Goal: Task Accomplishment & Management: Manage account settings

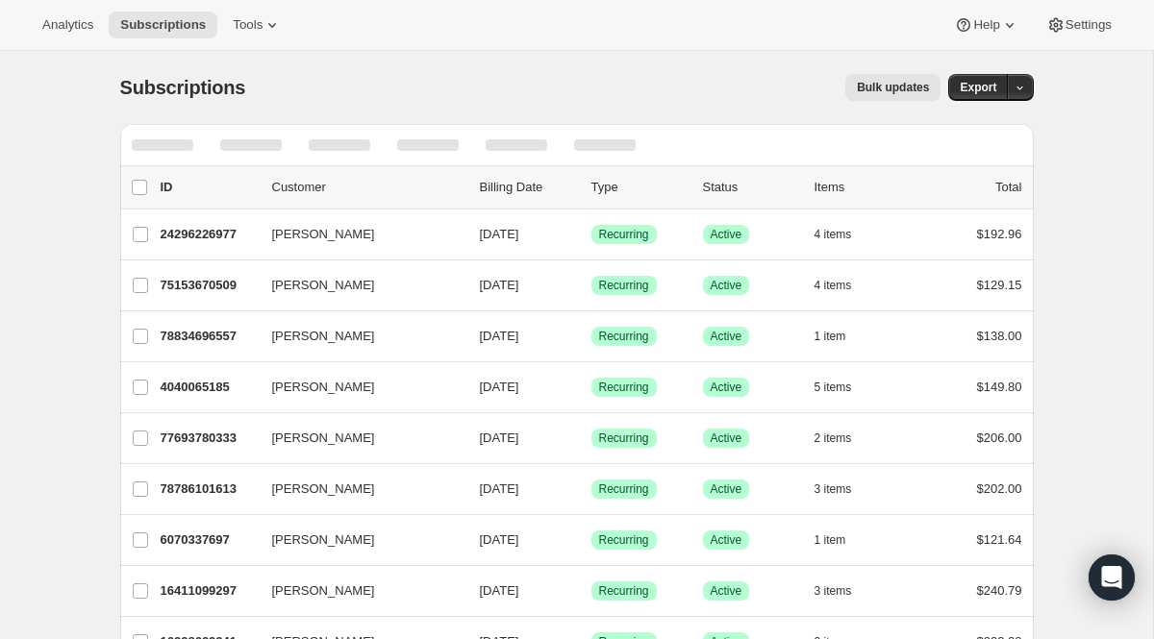
click at [694, 154] on div at bounding box center [576, 145] width 913 height 42
click at [835, 140] on div at bounding box center [576, 145] width 913 height 42
click at [286, 192] on p "Customer" at bounding box center [368, 187] width 192 height 19
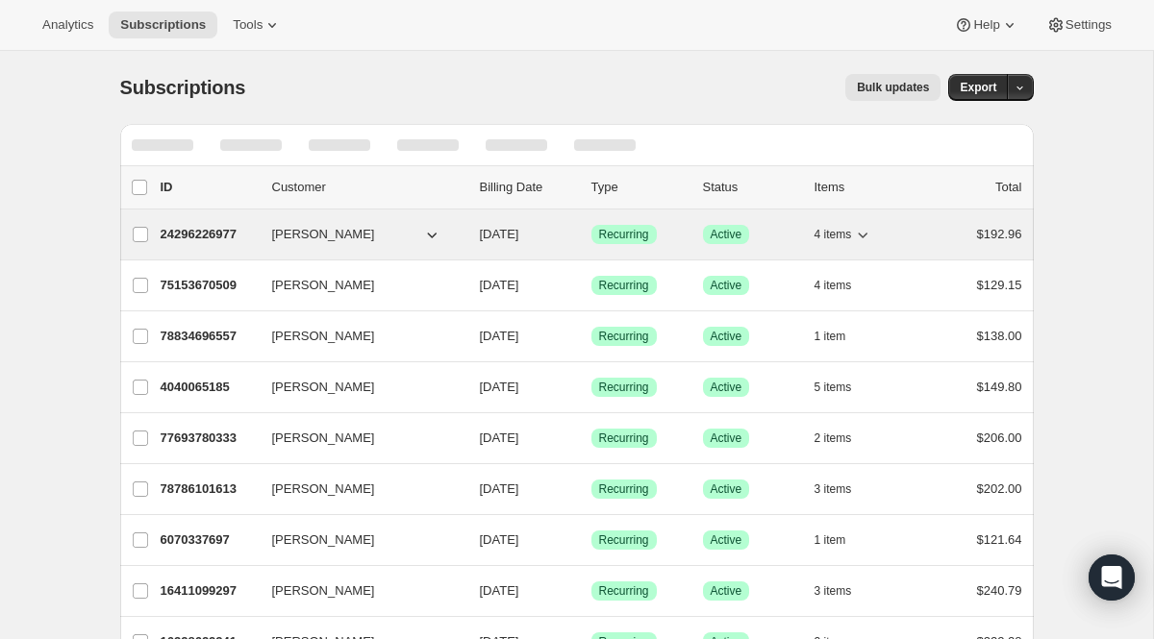
click at [294, 238] on span "[PERSON_NAME]" at bounding box center [323, 234] width 103 height 19
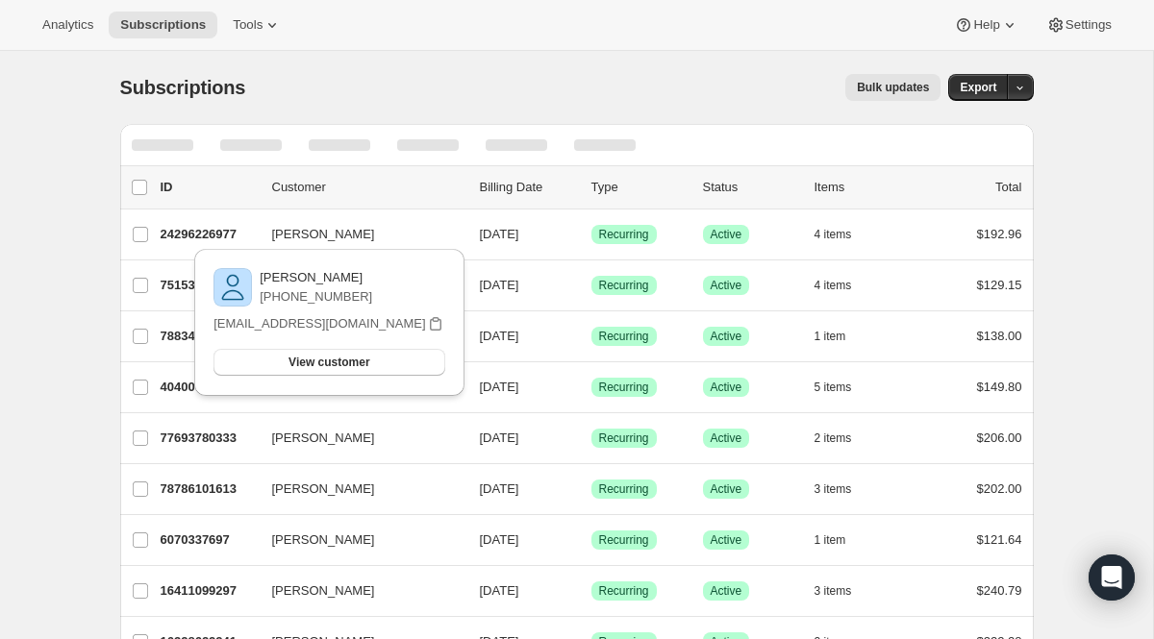
click at [558, 193] on p "Billing Date" at bounding box center [528, 187] width 96 height 19
click at [563, 160] on div at bounding box center [604, 145] width 85 height 42
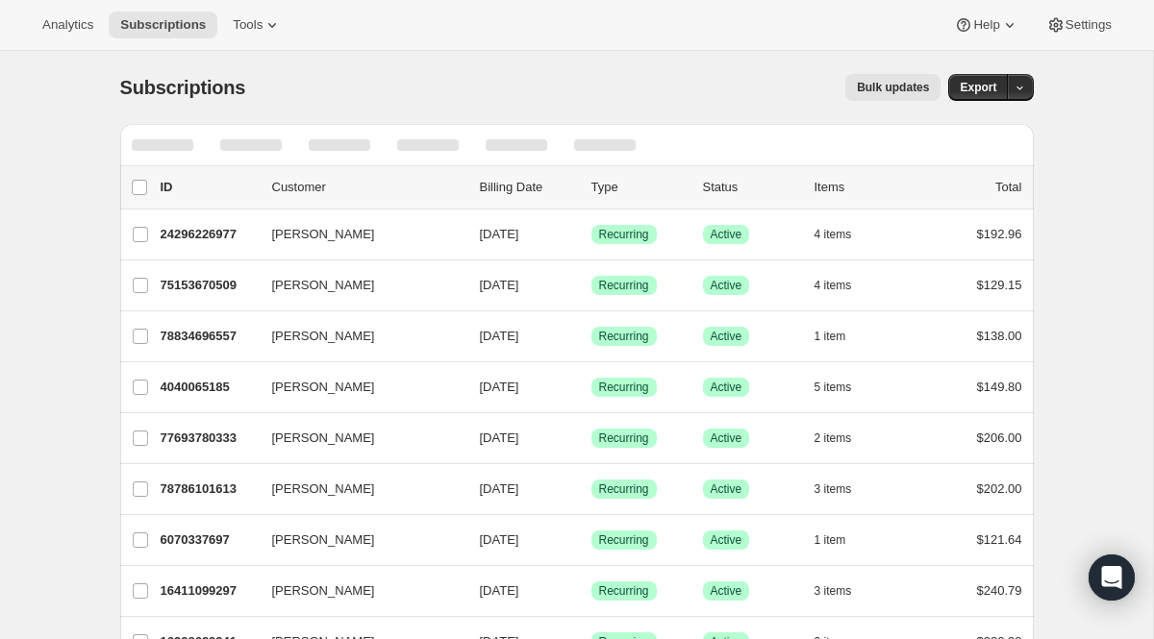
click at [563, 154] on div at bounding box center [604, 145] width 85 height 42
click at [162, 150] on div at bounding box center [163, 145] width 62 height 12
click at [999, 137] on div at bounding box center [576, 145] width 913 height 42
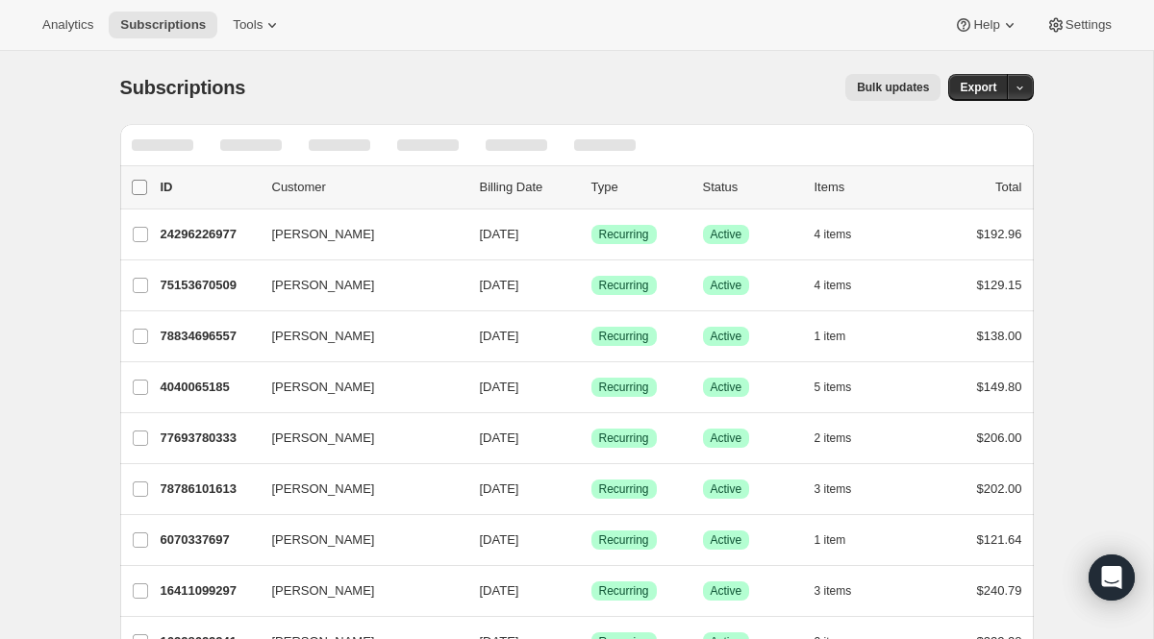
click at [137, 189] on input "0 selected" at bounding box center [139, 187] width 15 height 15
checkbox input "true"
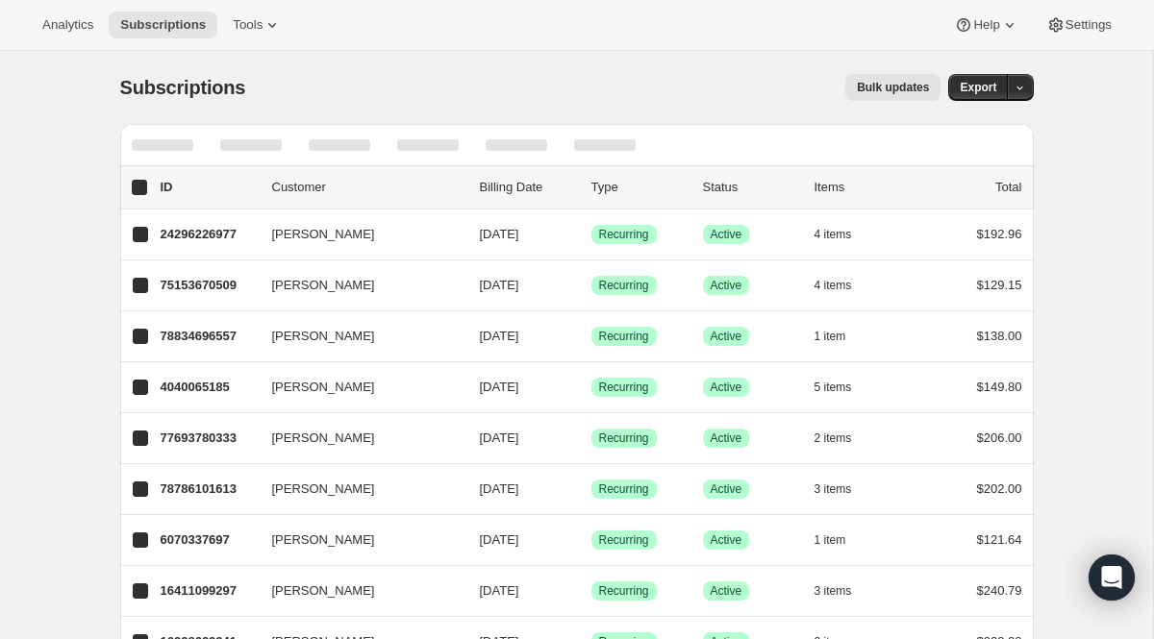
checkbox input "true"
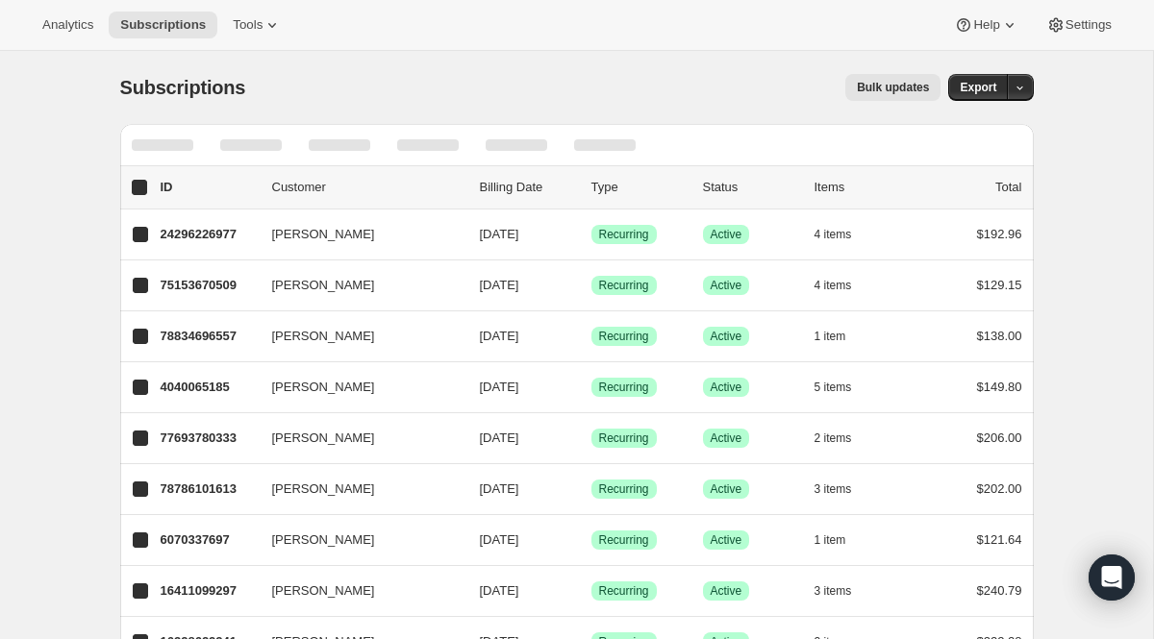
checkbox input "true"
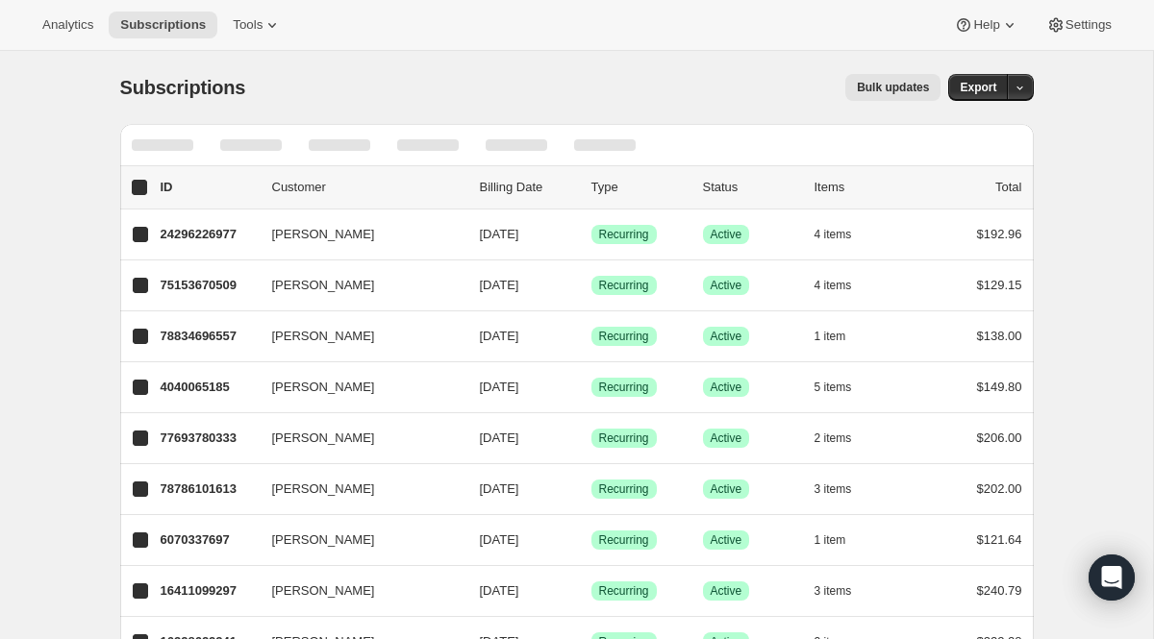
checkbox input "true"
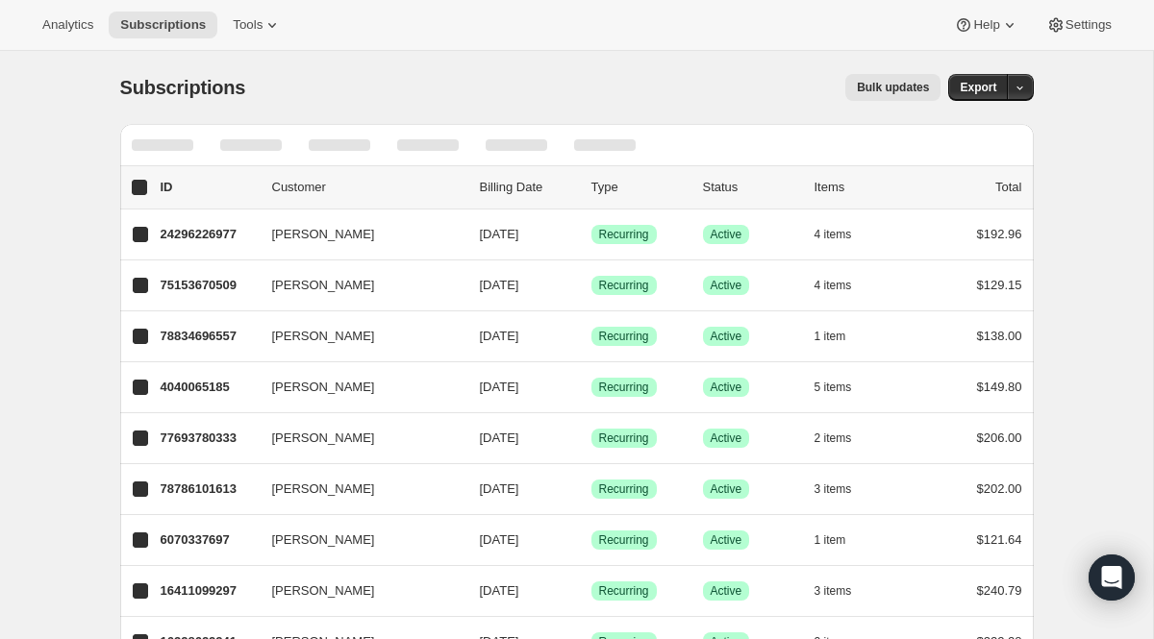
checkbox input "true"
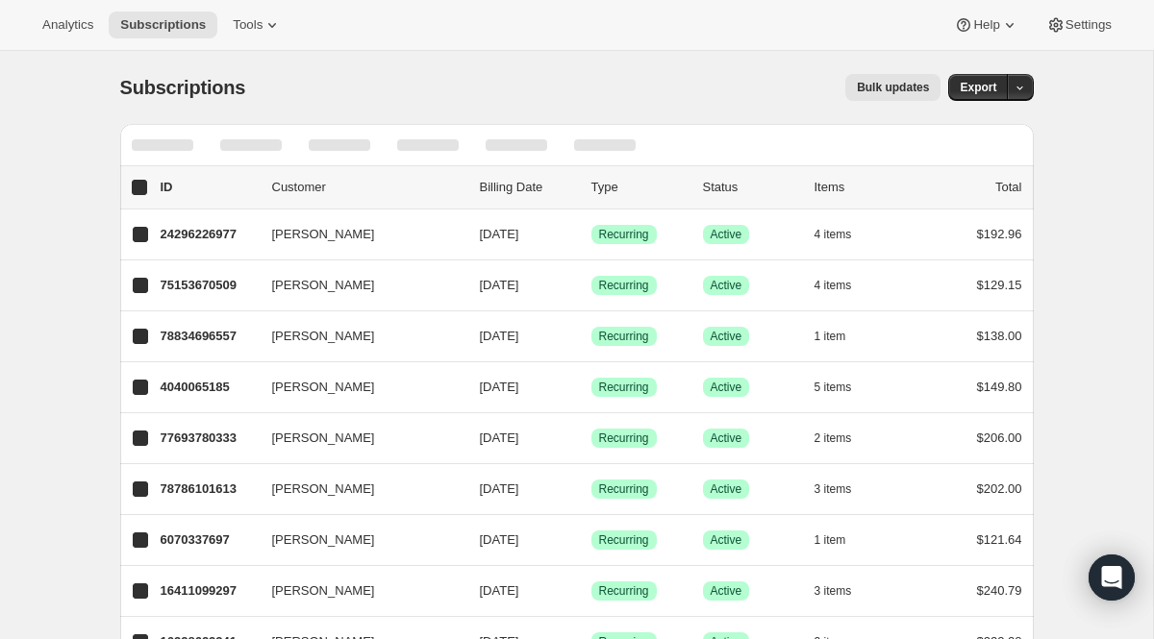
checkbox input "true"
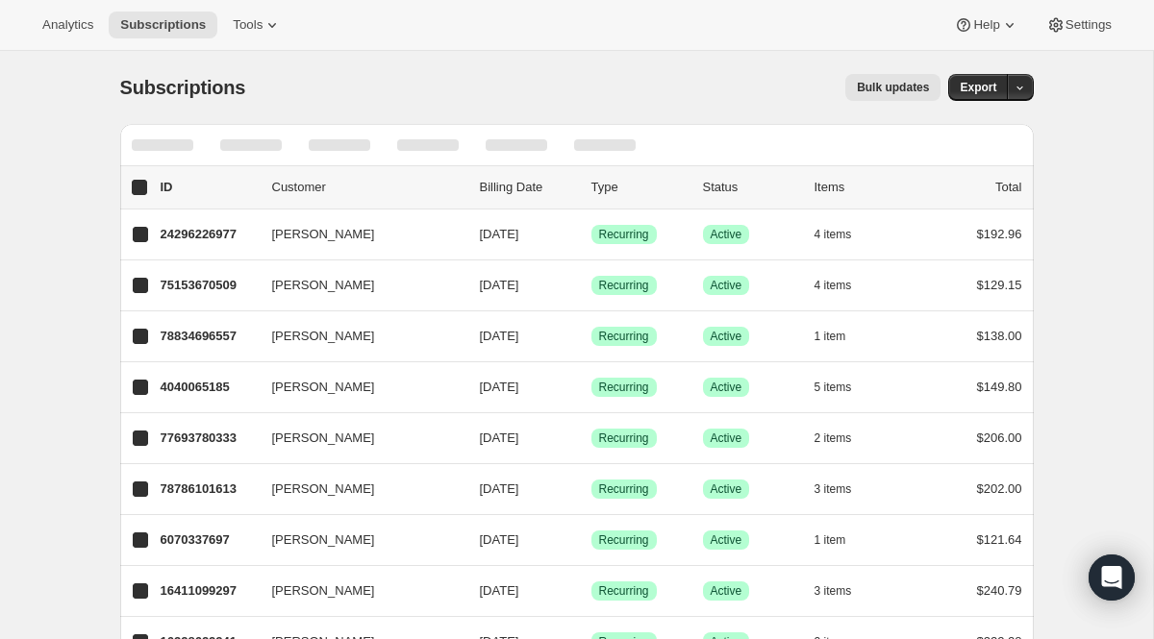
checkbox input "true"
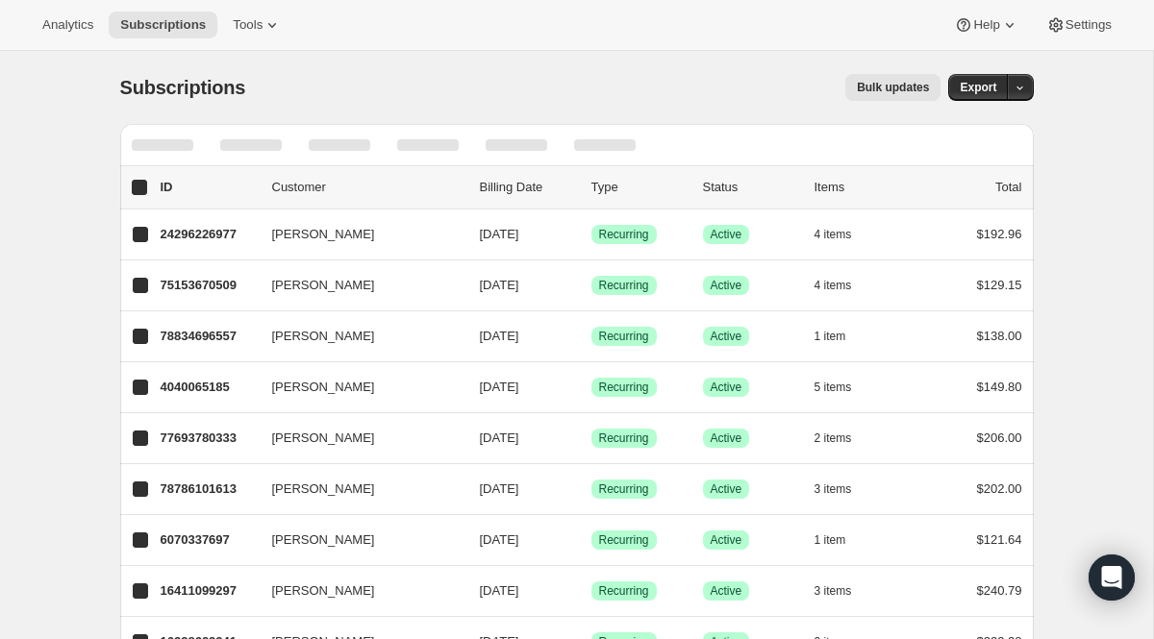
checkbox input "true"
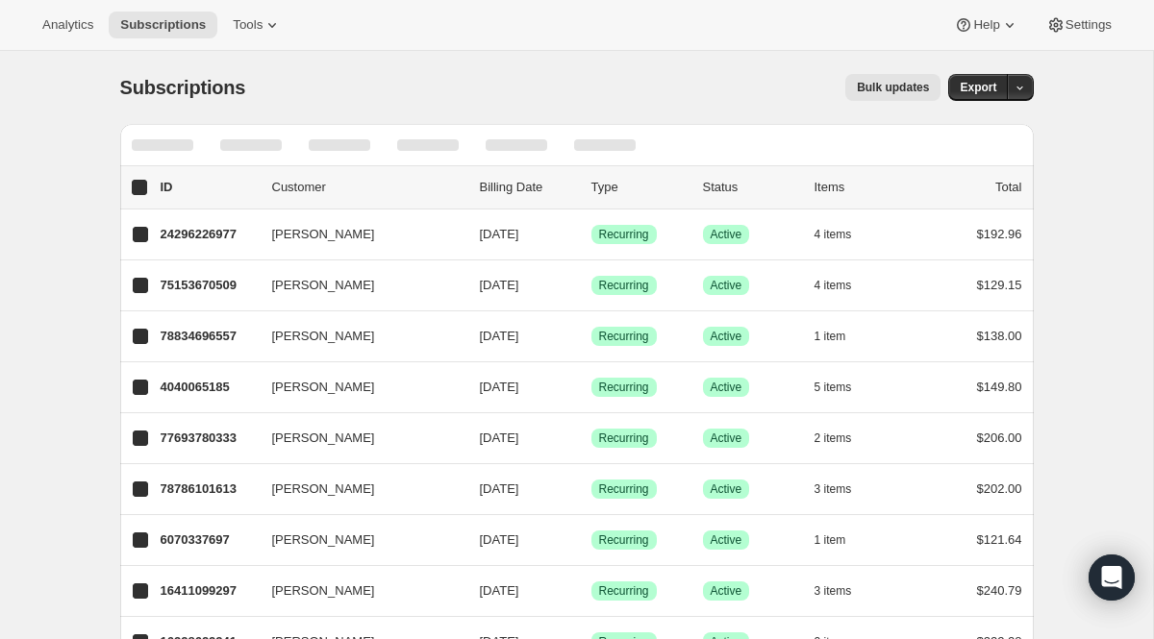
checkbox input "true"
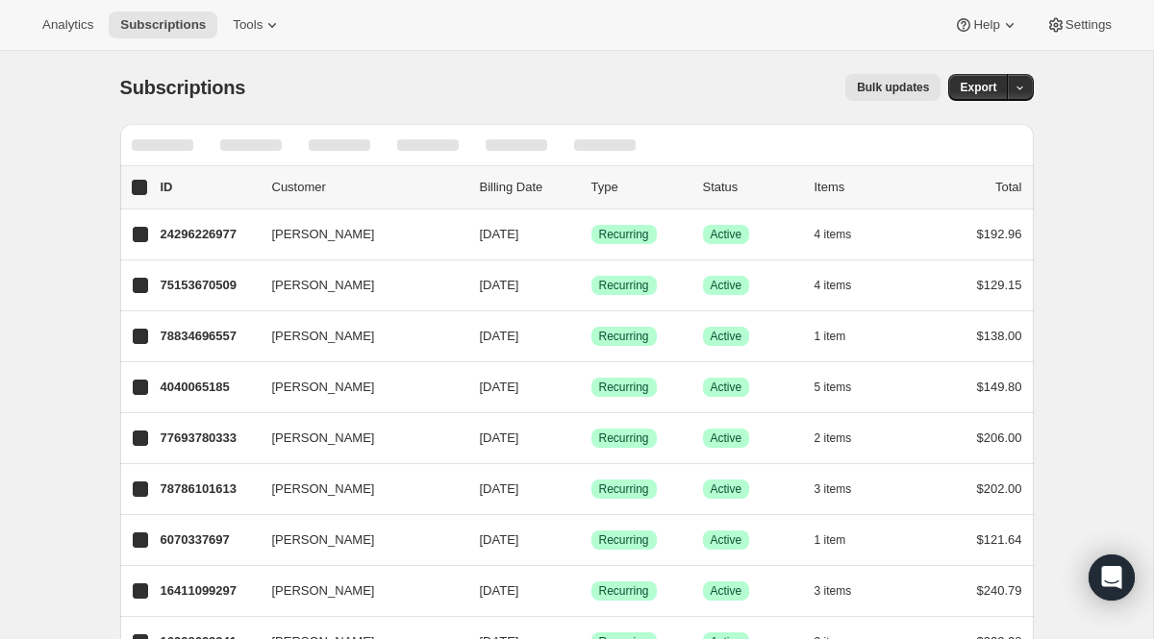
checkbox input "true"
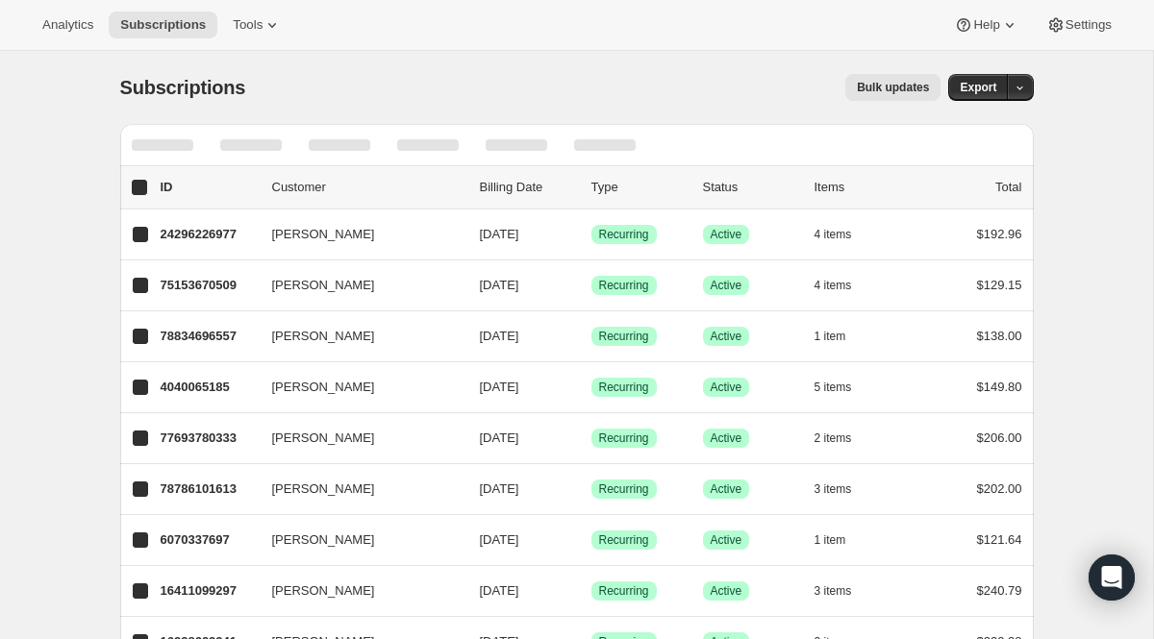
checkbox input "true"
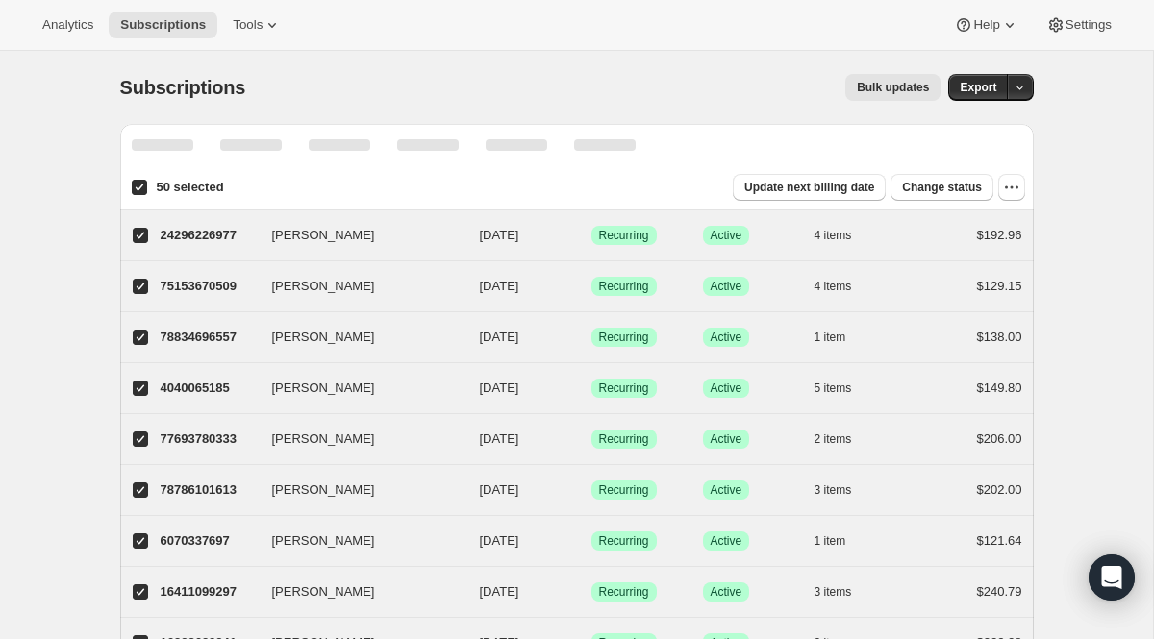
click at [137, 189] on input "50 selected" at bounding box center [139, 187] width 15 height 15
checkbox input "false"
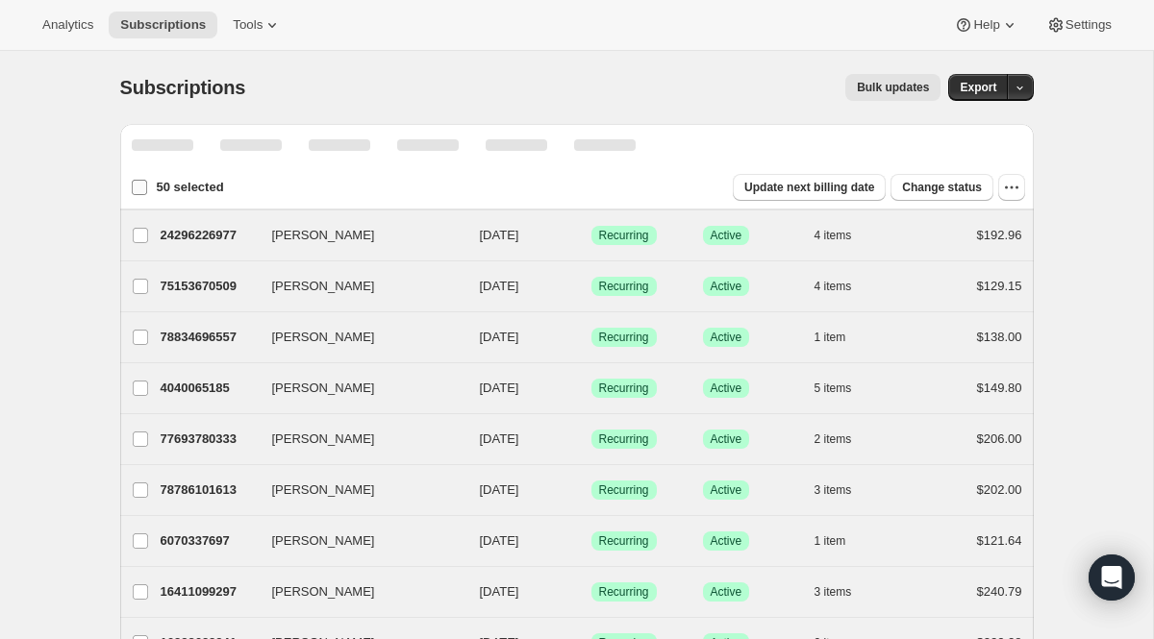
checkbox input "false"
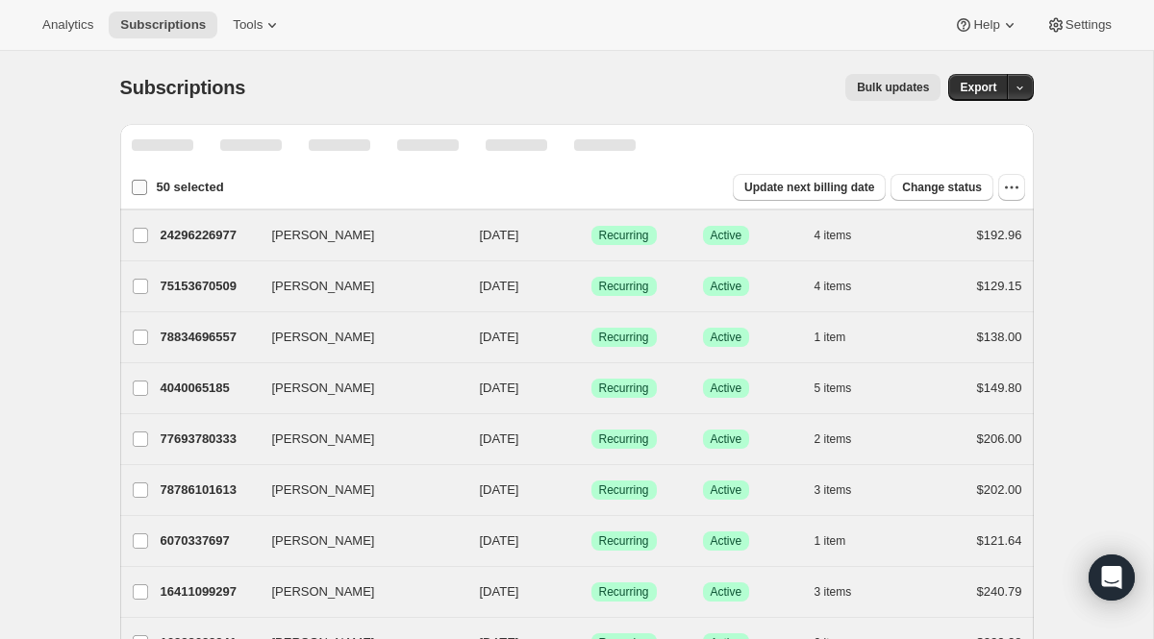
checkbox input "false"
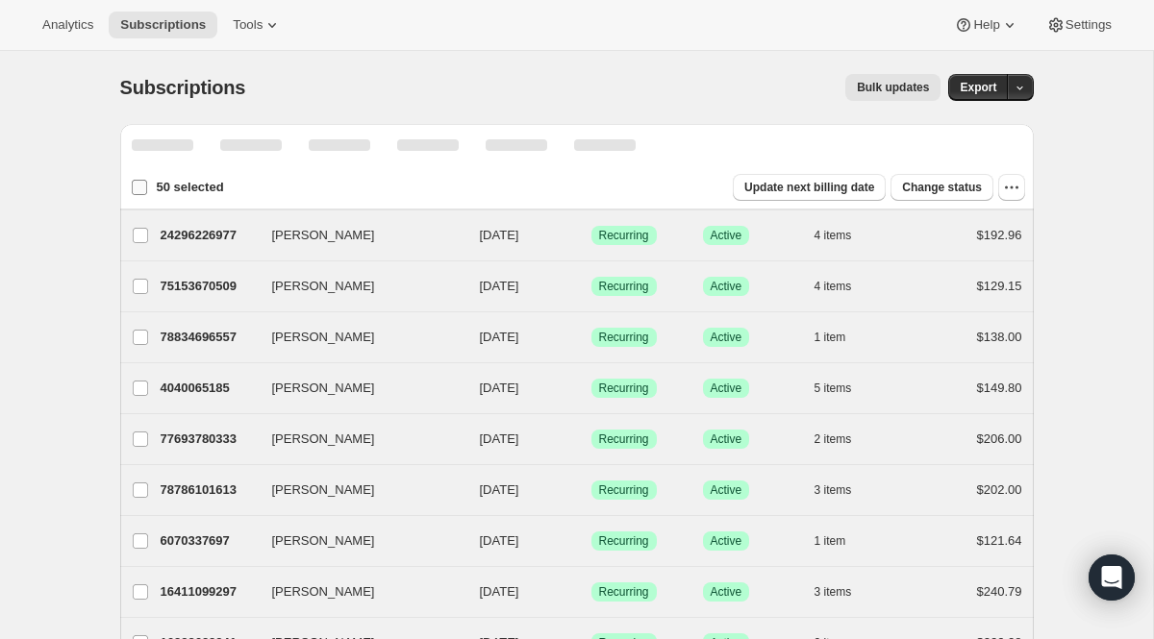
checkbox input "false"
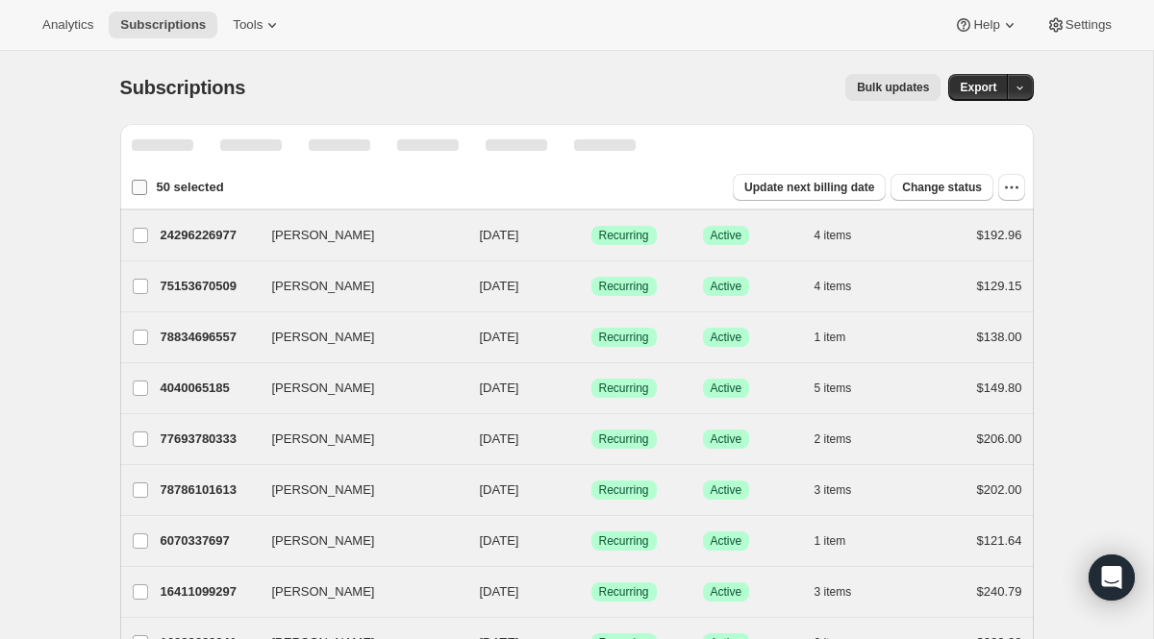
checkbox input "false"
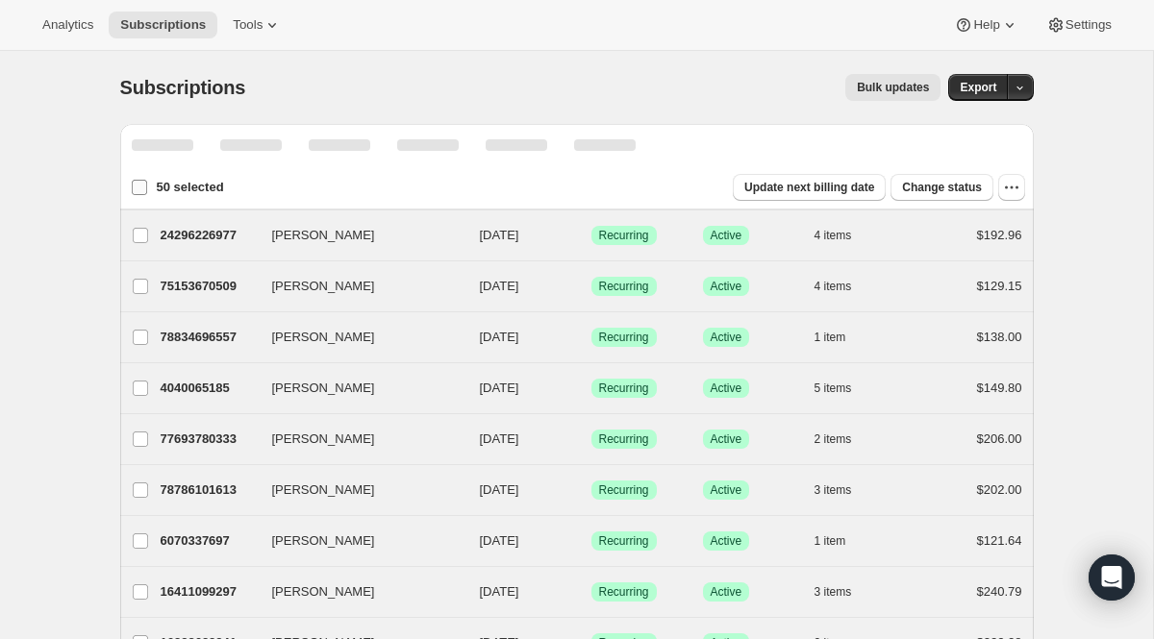
checkbox input "false"
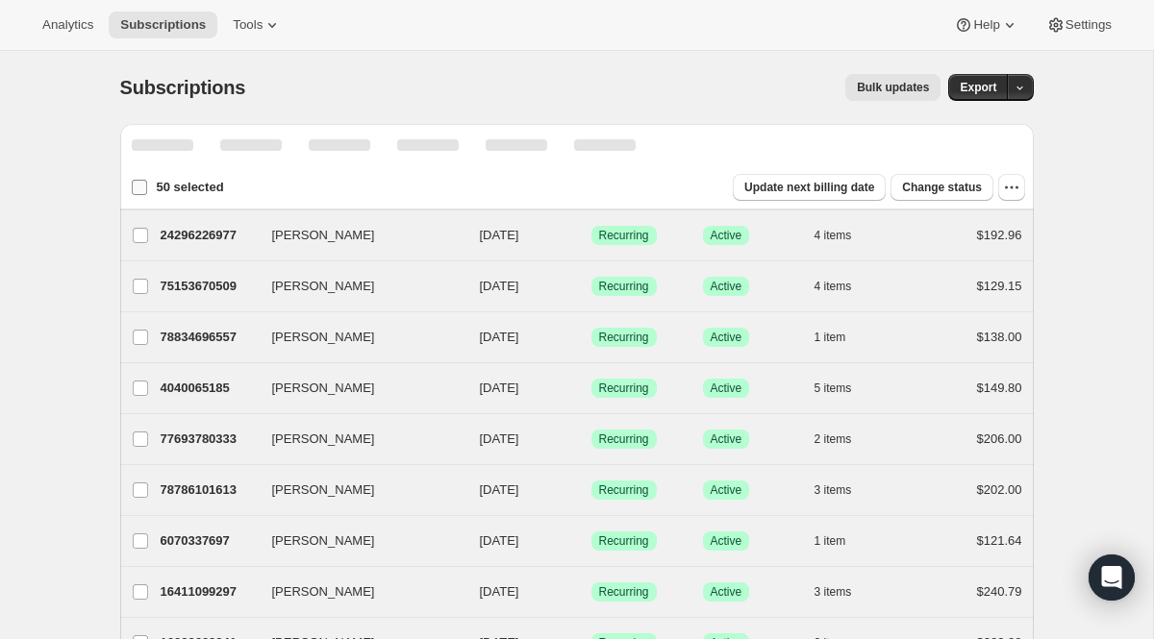
checkbox input "false"
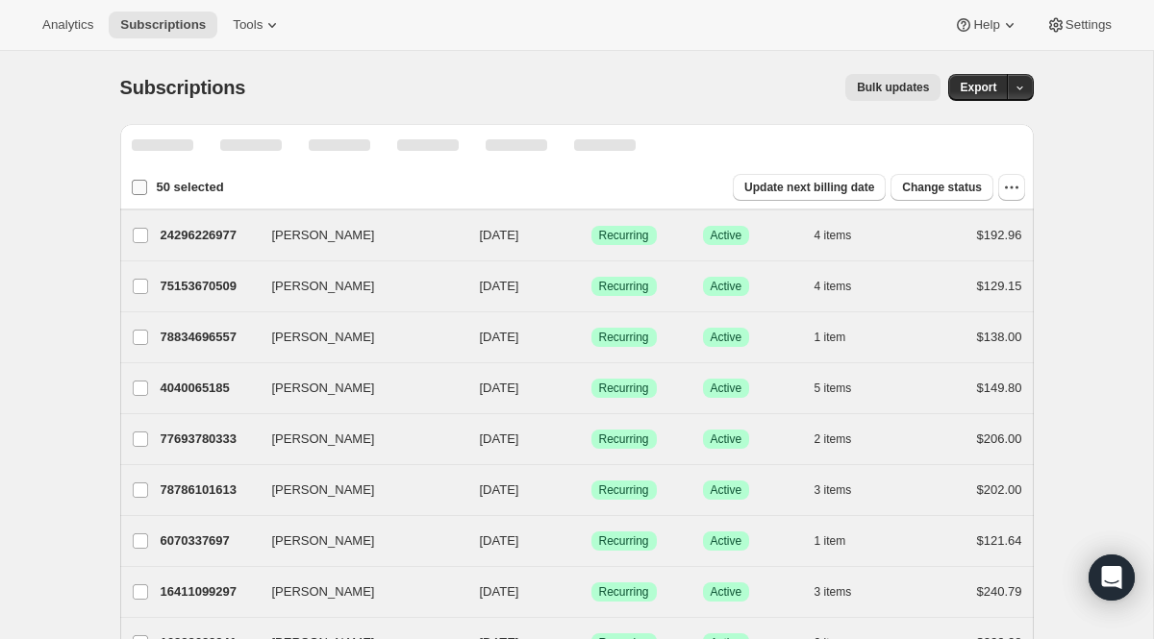
checkbox input "false"
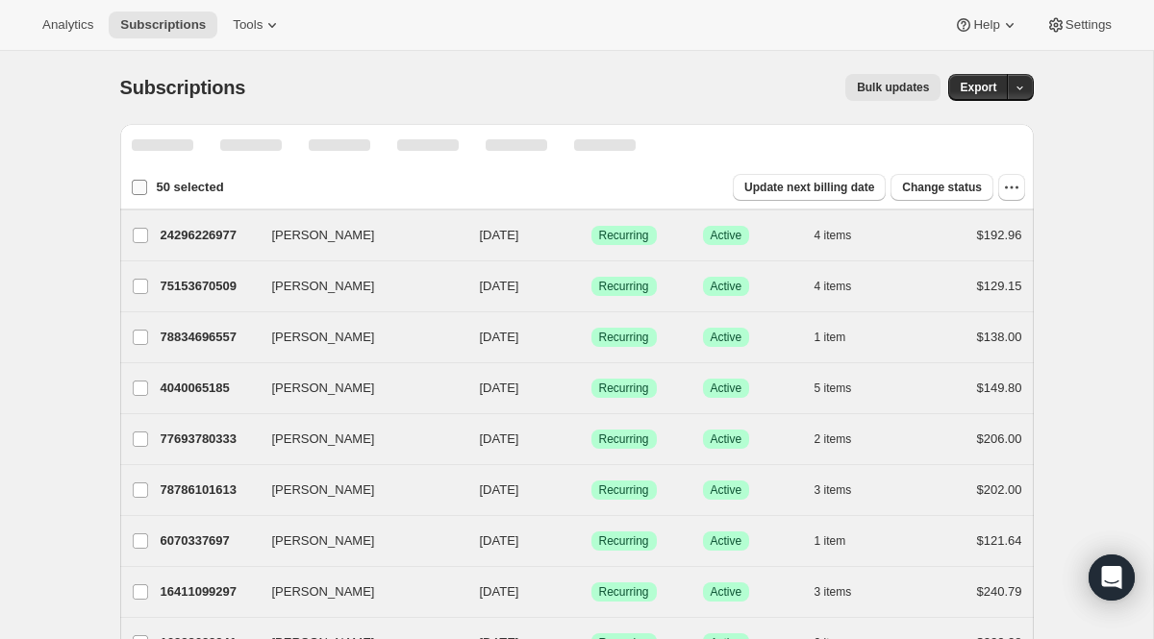
checkbox input "false"
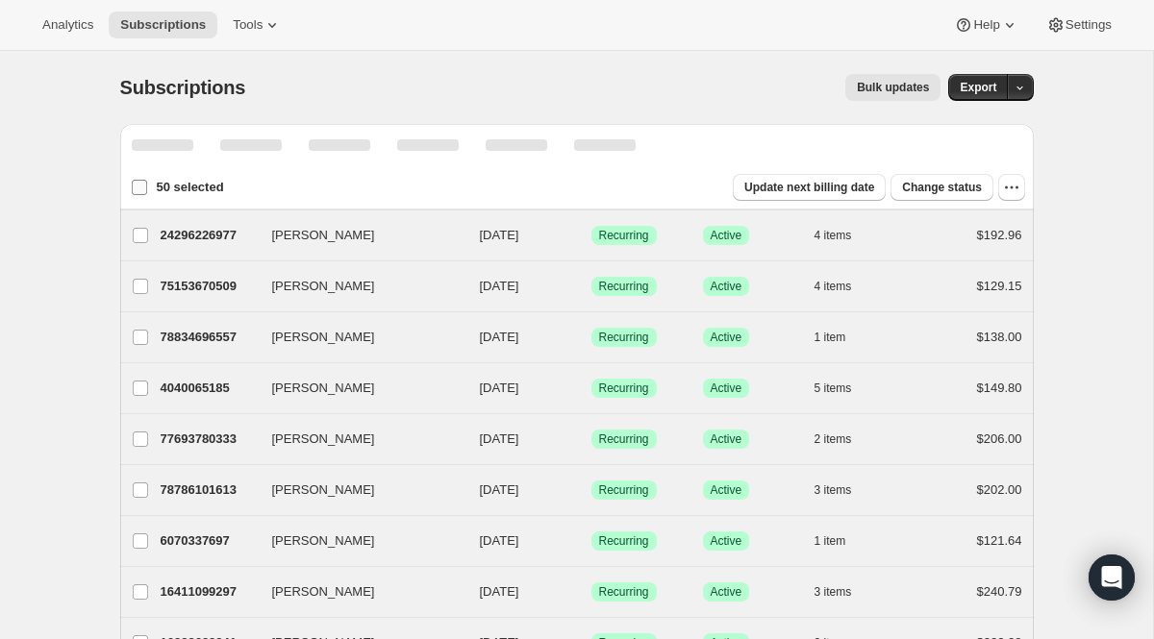
checkbox input "false"
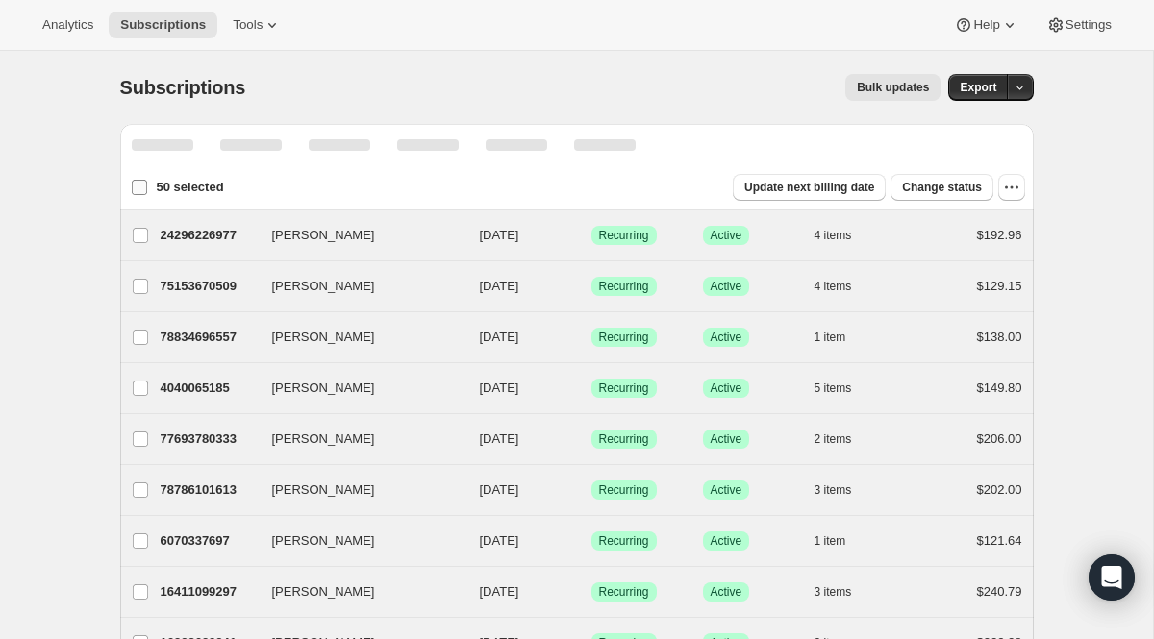
checkbox input "false"
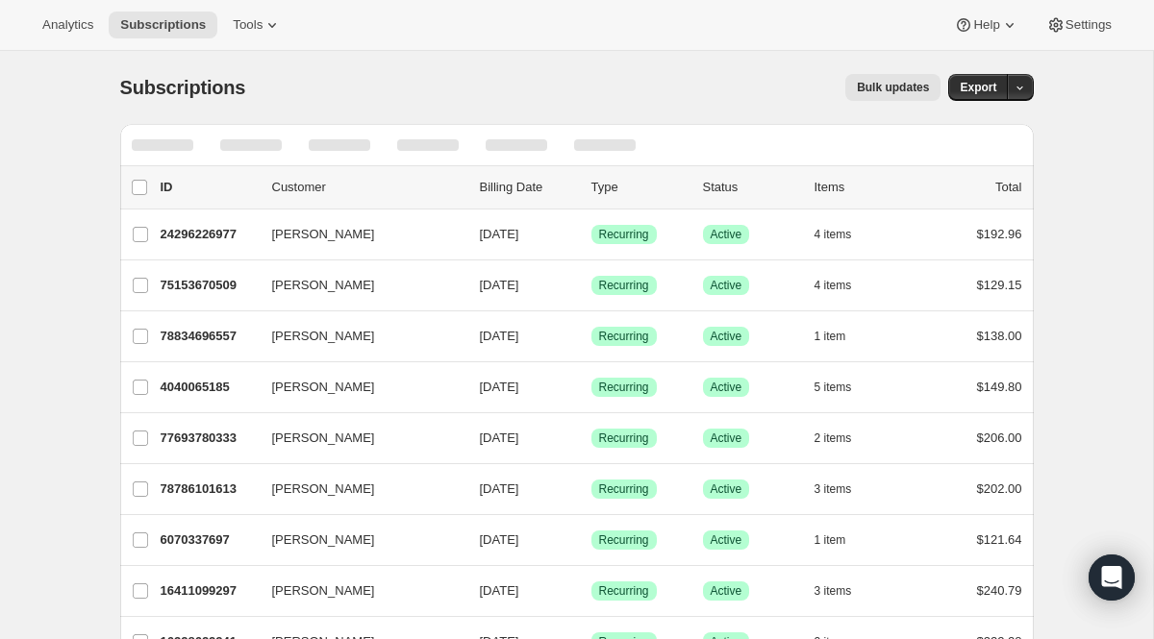
click at [168, 150] on div at bounding box center [163, 145] width 62 height 12
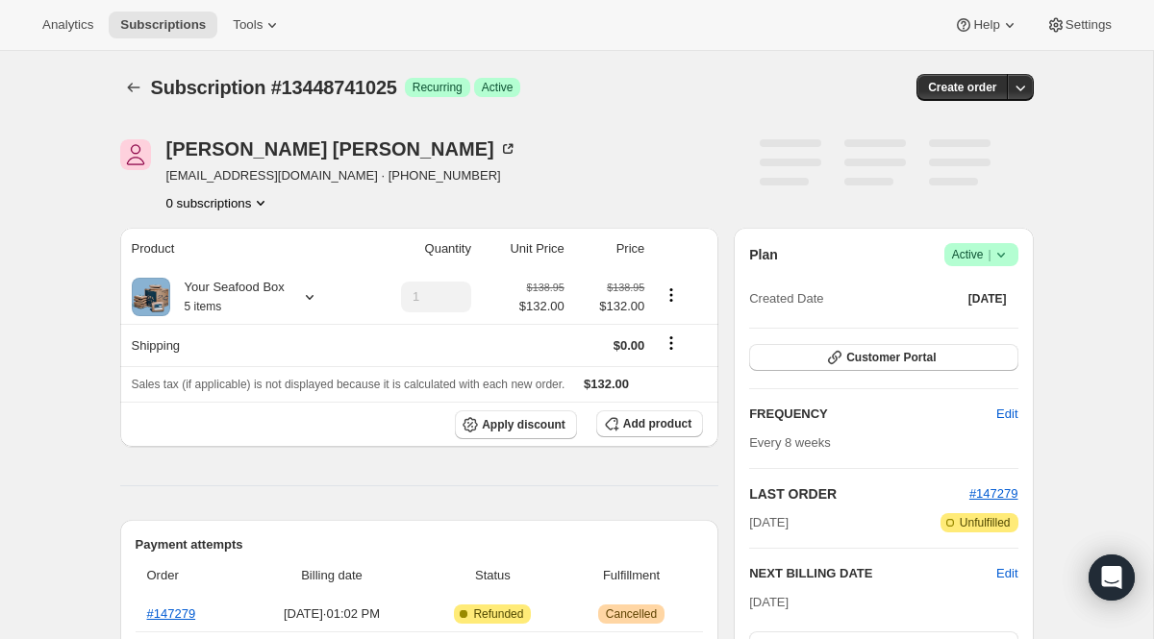
click at [261, 202] on icon "Product actions" at bounding box center [260, 202] width 19 height 19
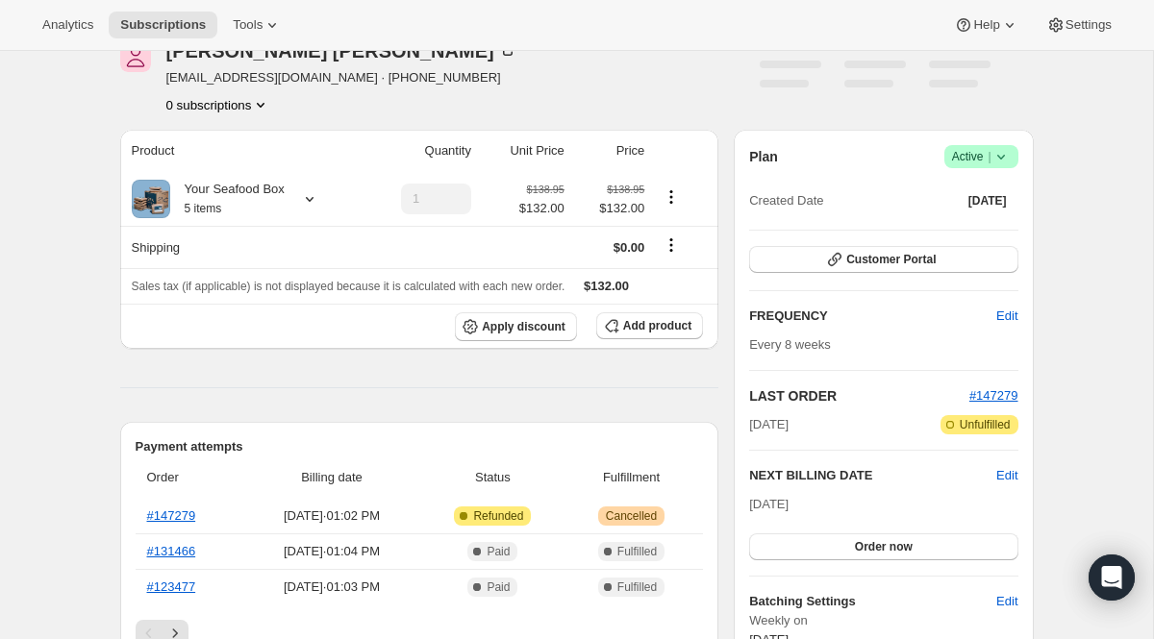
scroll to position [102, 0]
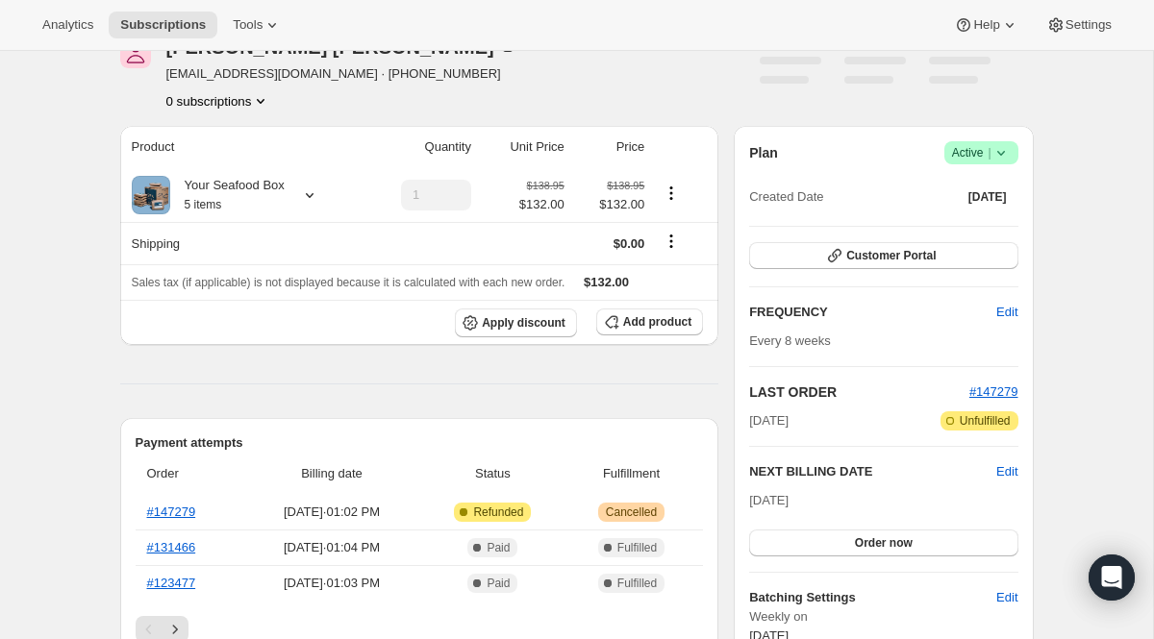
click at [996, 159] on icon at bounding box center [1000, 152] width 19 height 19
click at [958, 233] on span "Cancel subscription" at bounding box center [973, 223] width 109 height 19
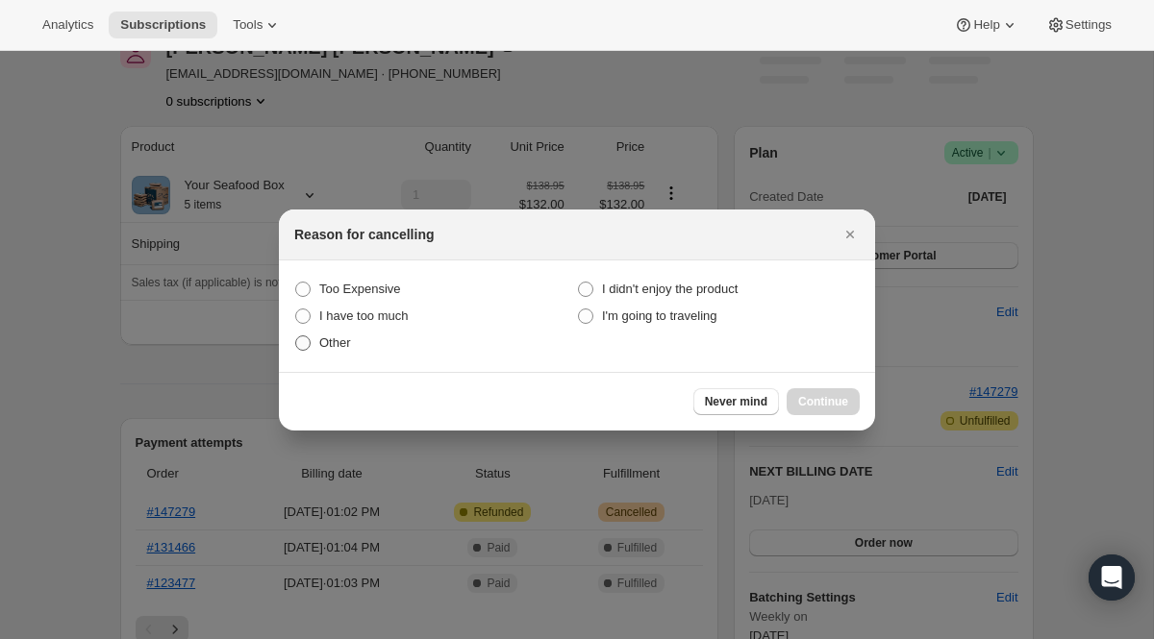
click at [361, 342] on label "Other" at bounding box center [435, 343] width 283 height 27
click at [296, 336] on input "Other" at bounding box center [295, 335] width 1 height 1
radio input "true"
click at [845, 413] on button "Continue" at bounding box center [822, 401] width 73 height 27
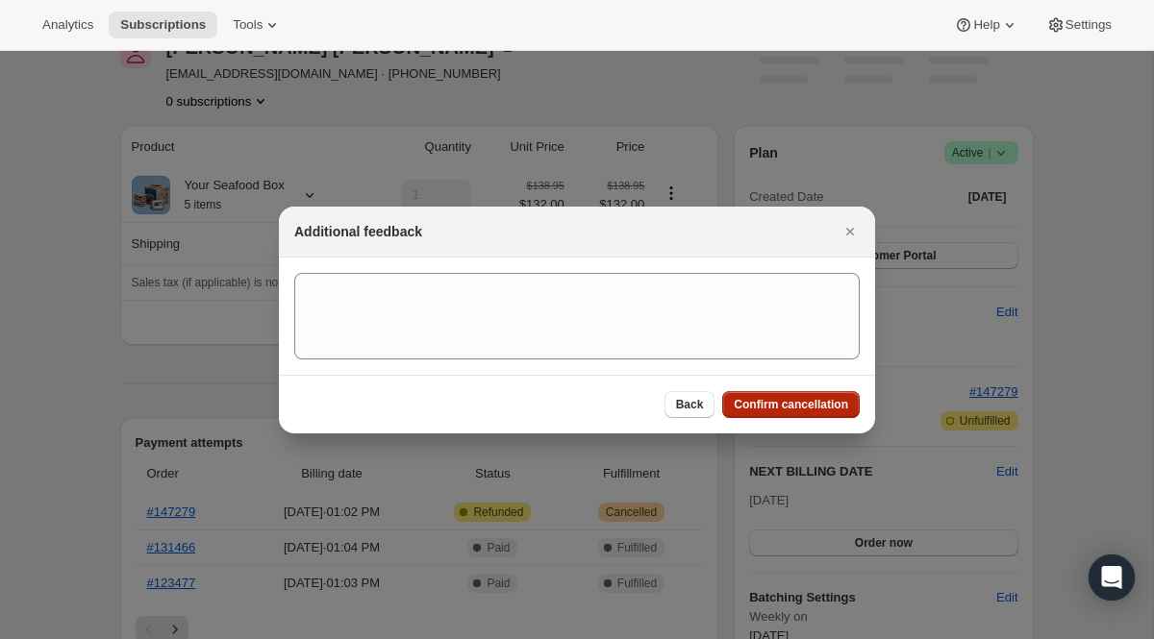
click at [845, 413] on button "Confirm cancellation" at bounding box center [790, 404] width 137 height 27
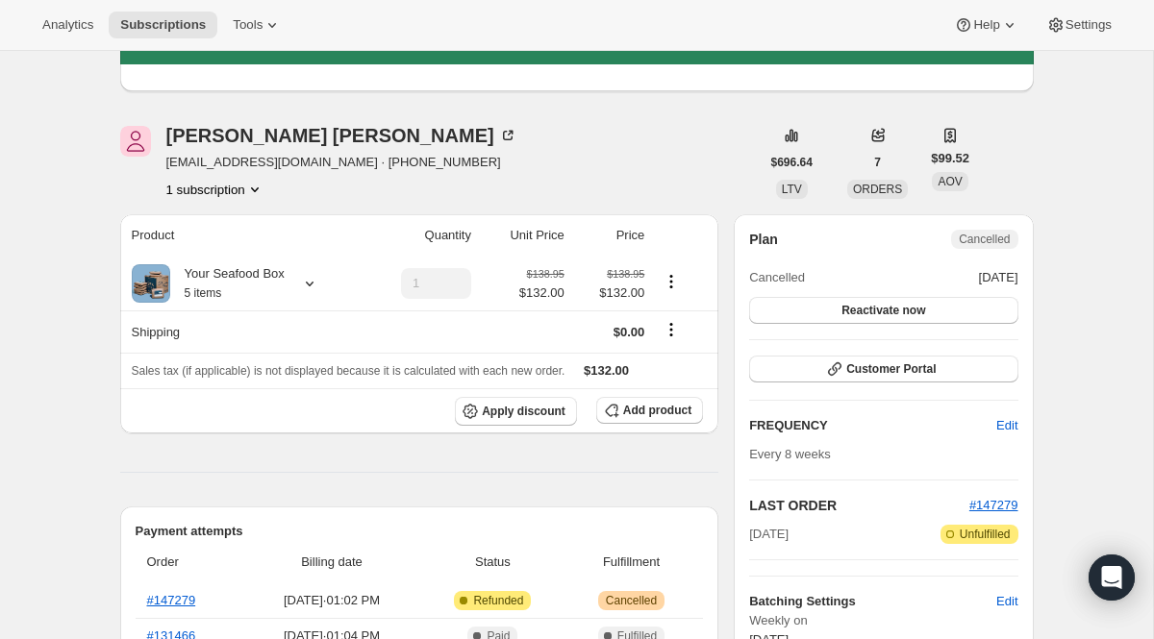
scroll to position [0, 0]
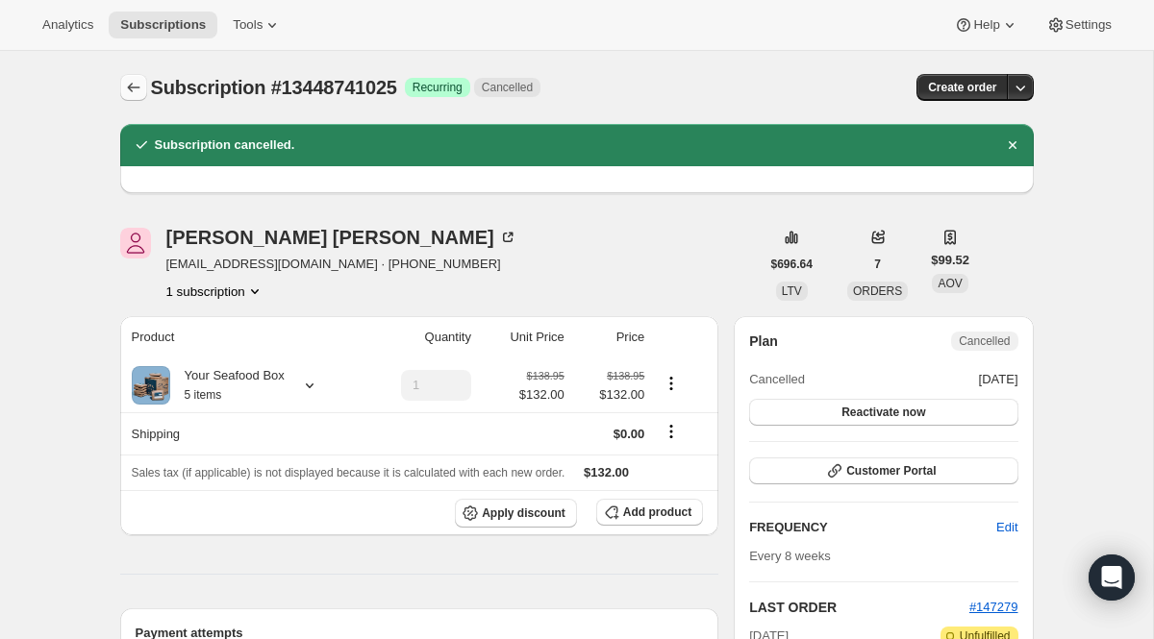
click at [131, 87] on icon "Subscriptions" at bounding box center [133, 87] width 19 height 19
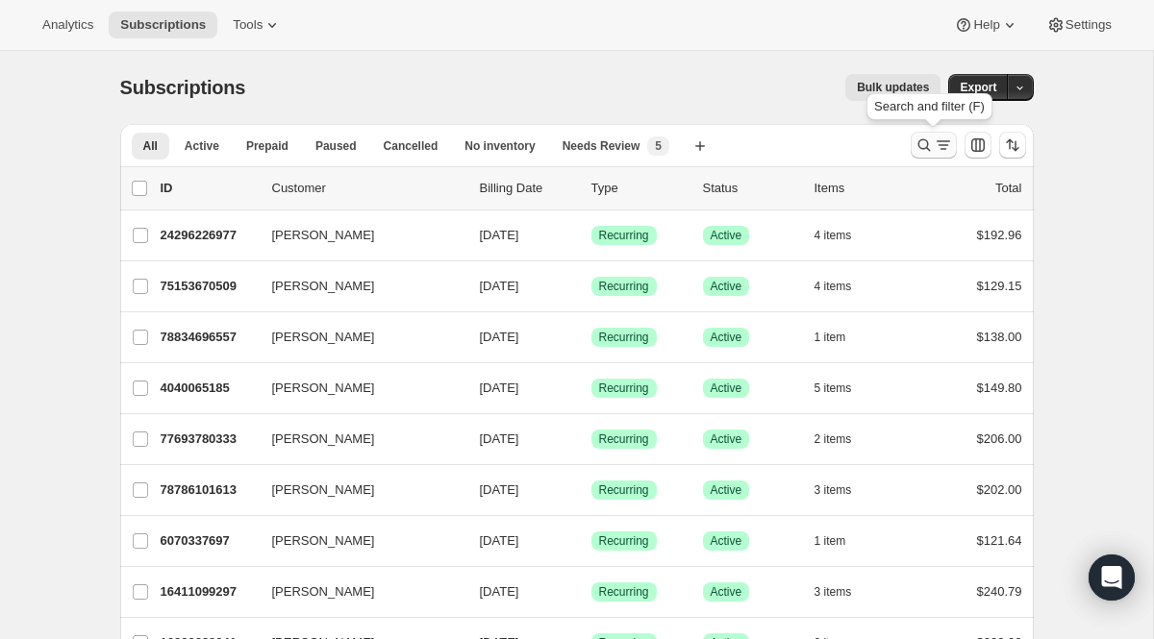
drag, startPoint x: 527, startPoint y: 2, endPoint x: 932, endPoint y: 137, distance: 426.5
click at [932, 137] on icon "Search and filter results" at bounding box center [923, 145] width 19 height 19
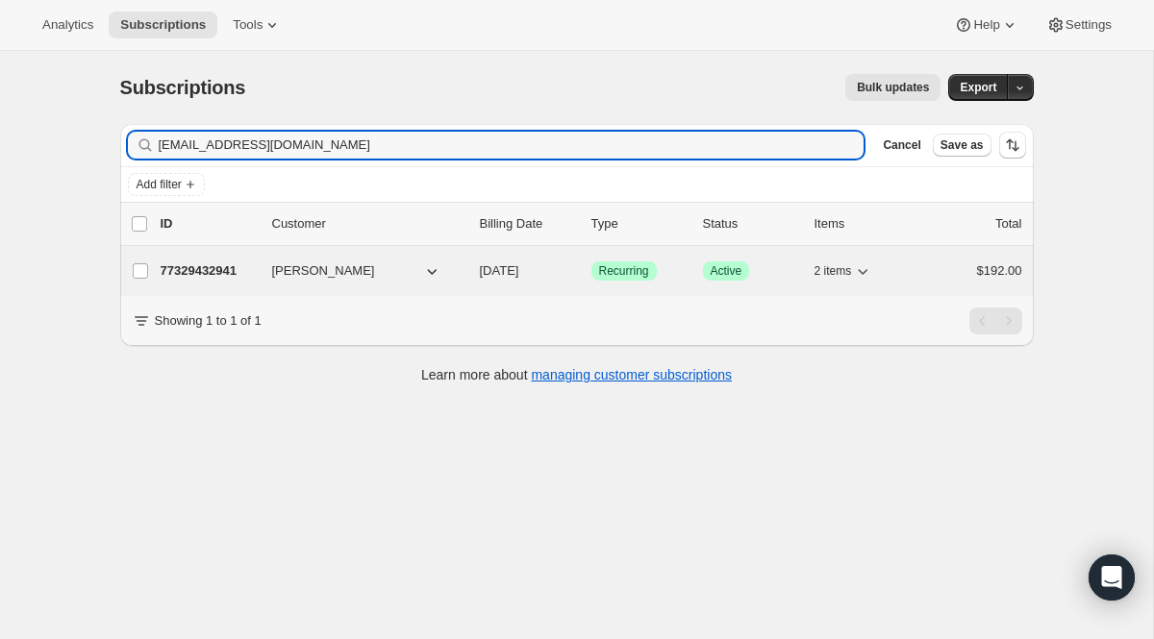
type input "johnny_wanda@bellsouth.net"
click at [519, 267] on span "[DATE]" at bounding box center [499, 270] width 39 height 14
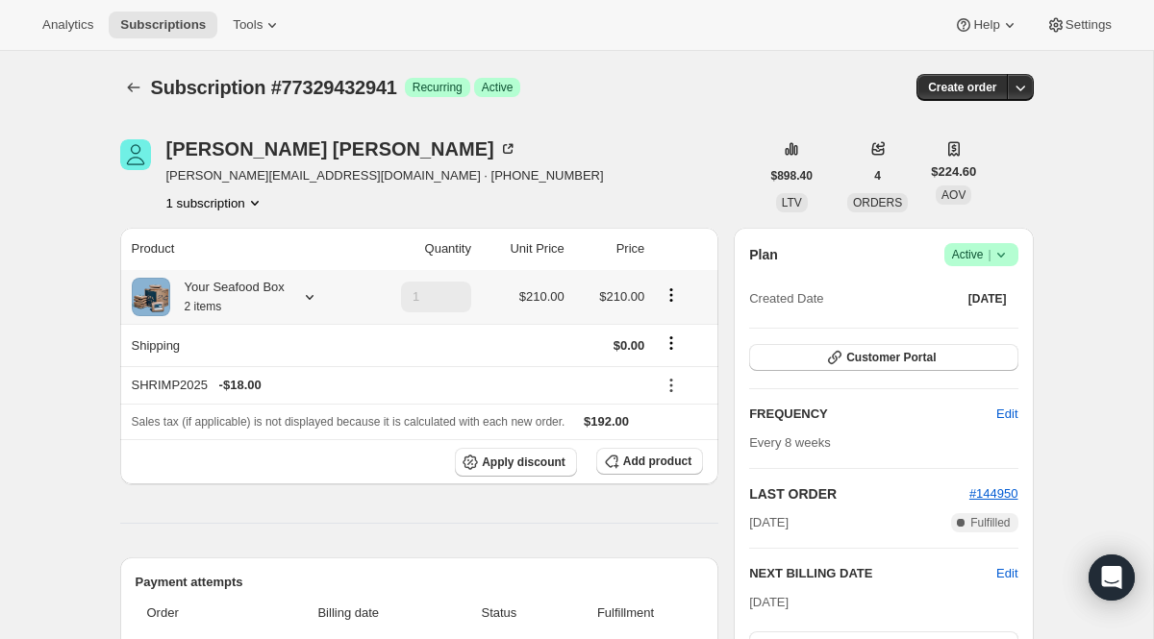
click at [311, 300] on icon at bounding box center [309, 296] width 19 height 19
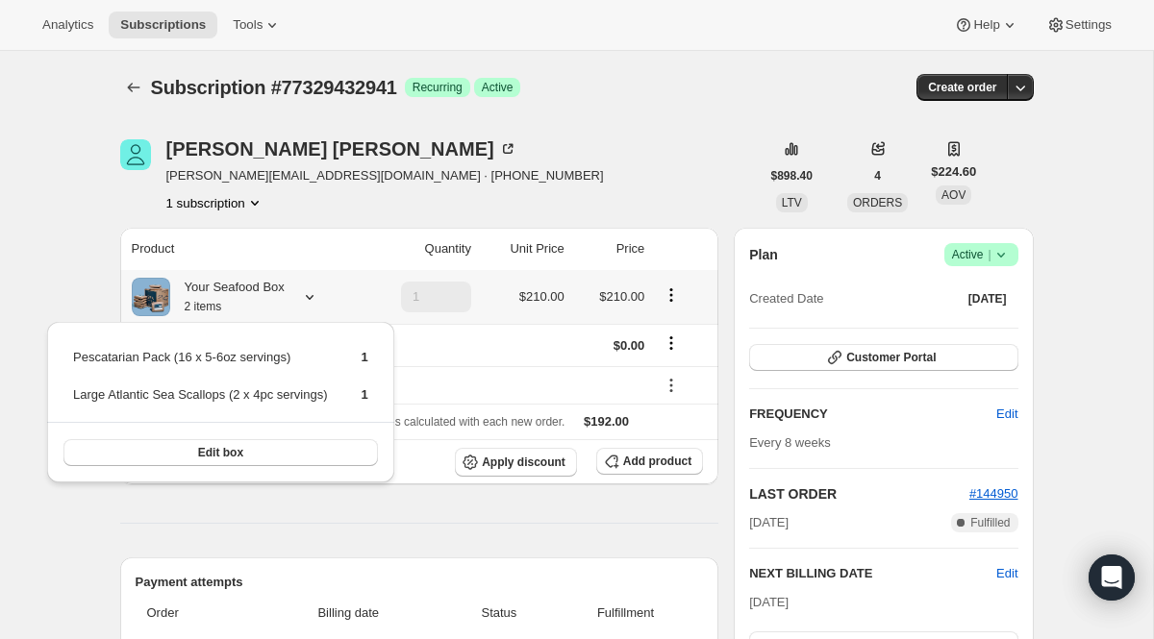
click at [311, 300] on icon at bounding box center [309, 296] width 19 height 19
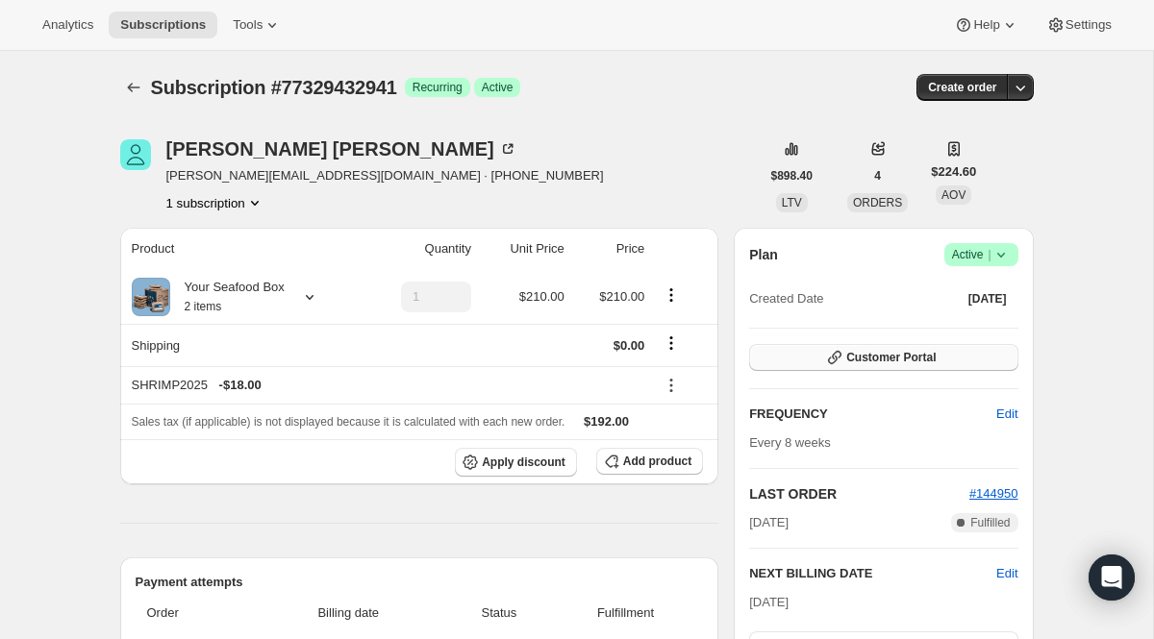
click at [774, 355] on button "Customer Portal" at bounding box center [883, 357] width 268 height 27
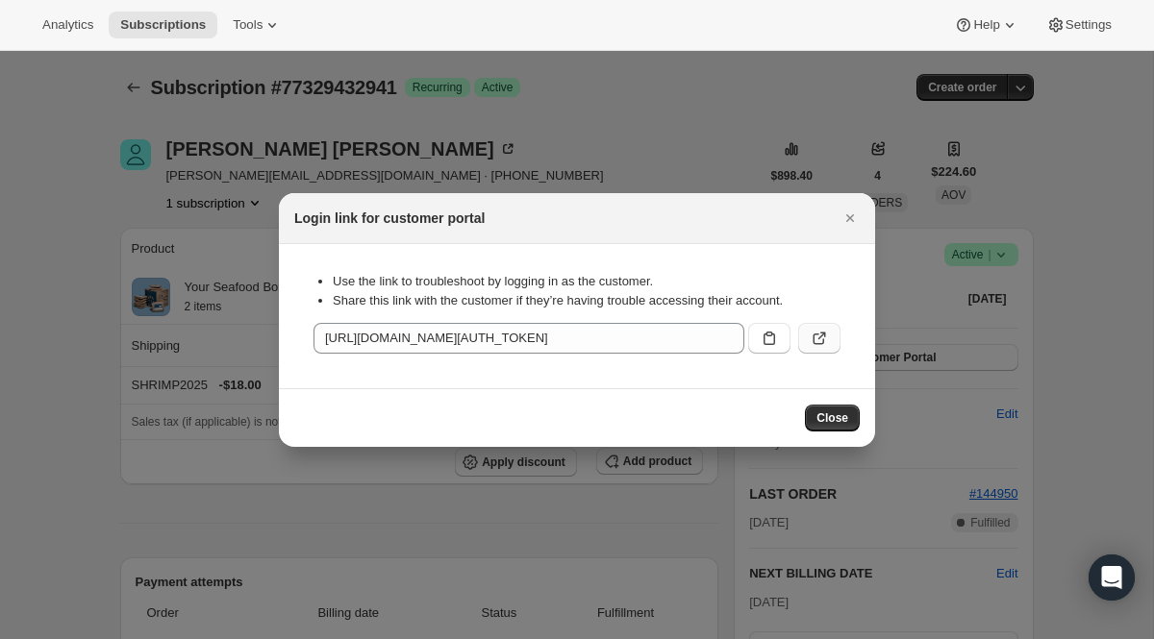
click at [821, 333] on icon ":rs9:" at bounding box center [822, 336] width 8 height 8
click at [234, 360] on div at bounding box center [577, 319] width 1154 height 639
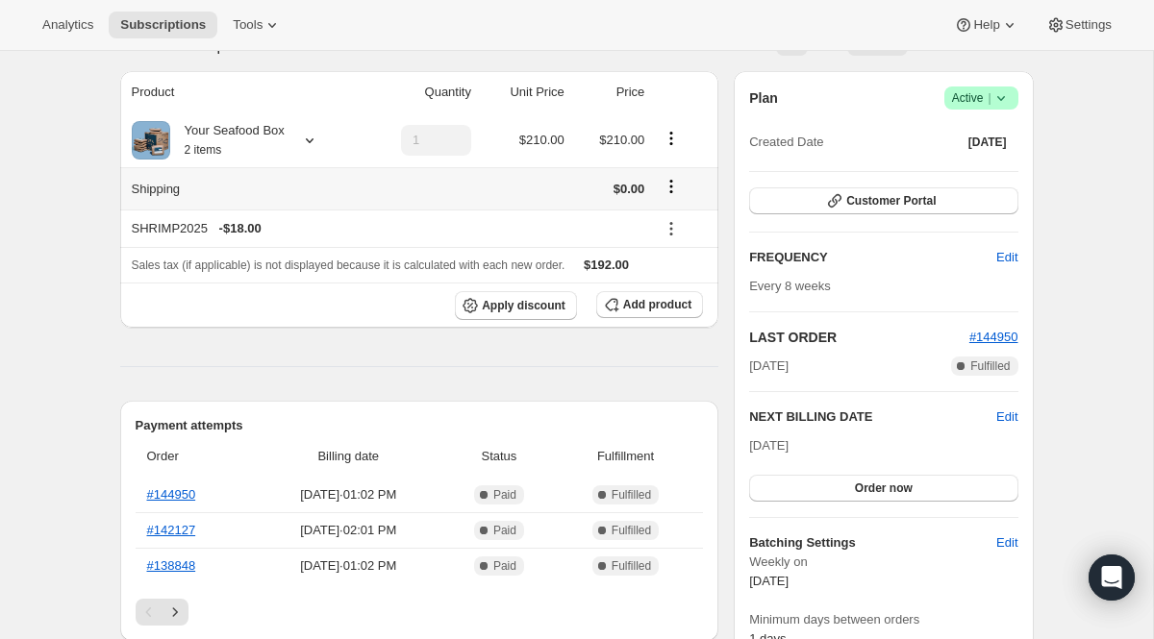
scroll to position [323, 0]
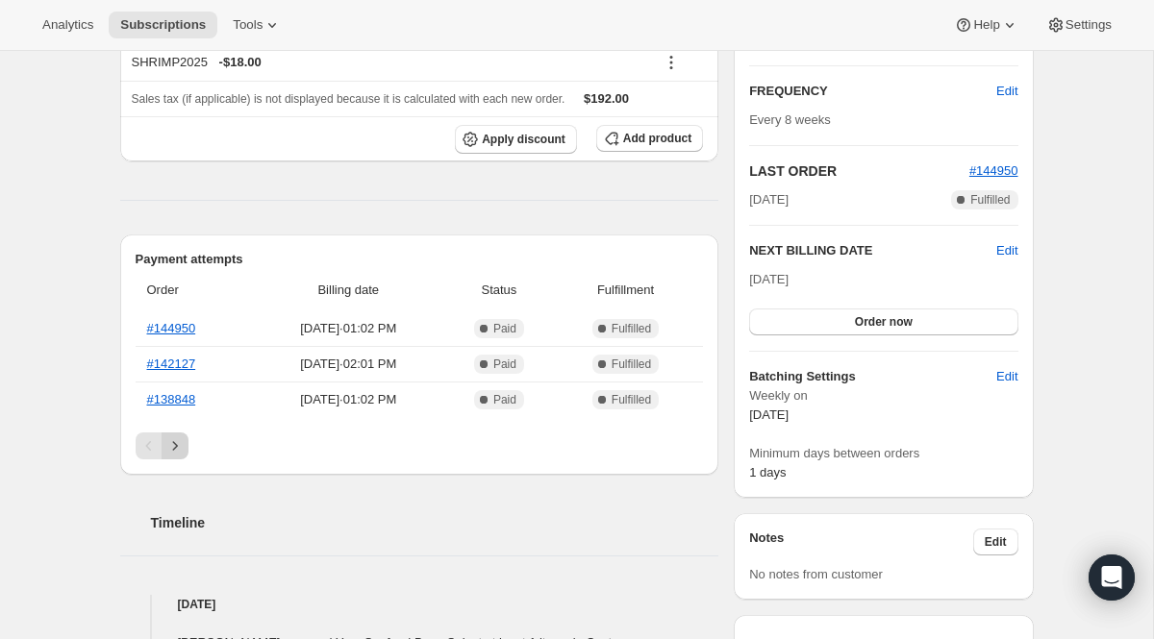
click at [169, 443] on icon "Next" at bounding box center [174, 445] width 19 height 19
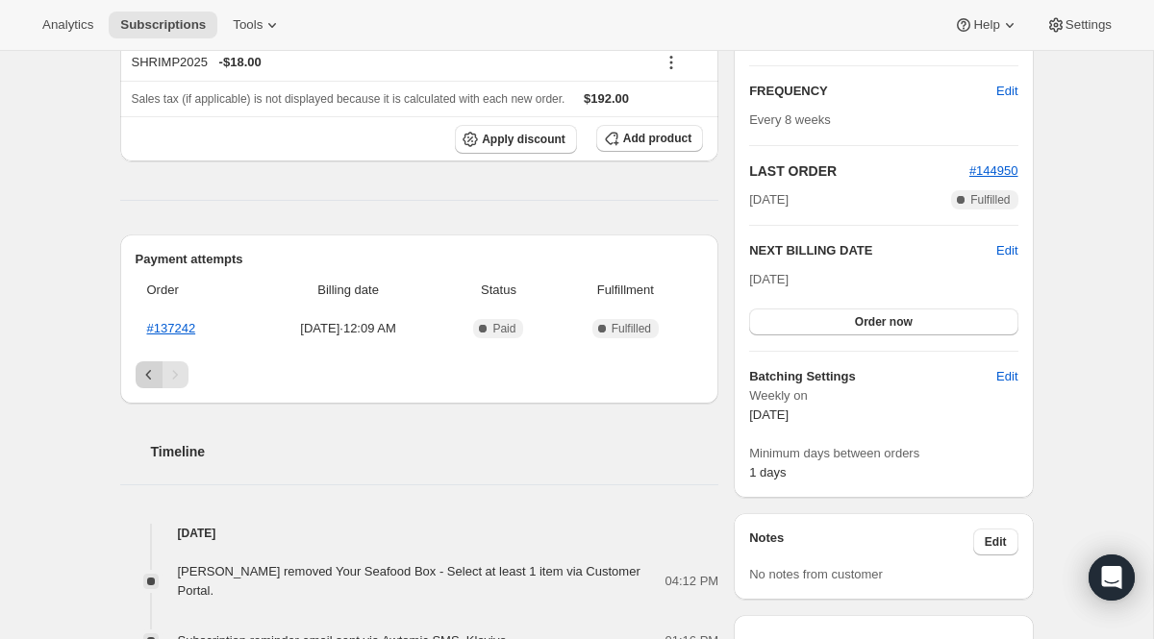
click at [143, 380] on icon "Previous" at bounding box center [148, 374] width 19 height 19
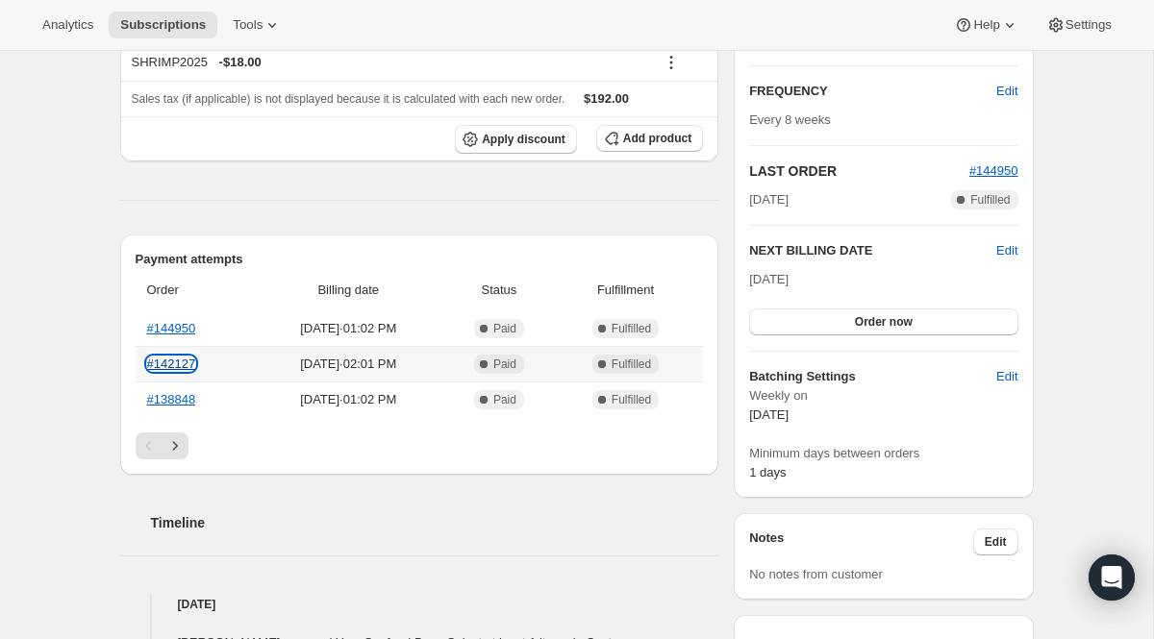
click at [186, 360] on link "#142127" at bounding box center [171, 364] width 49 height 14
click at [170, 451] on icon "Next" at bounding box center [174, 445] width 19 height 19
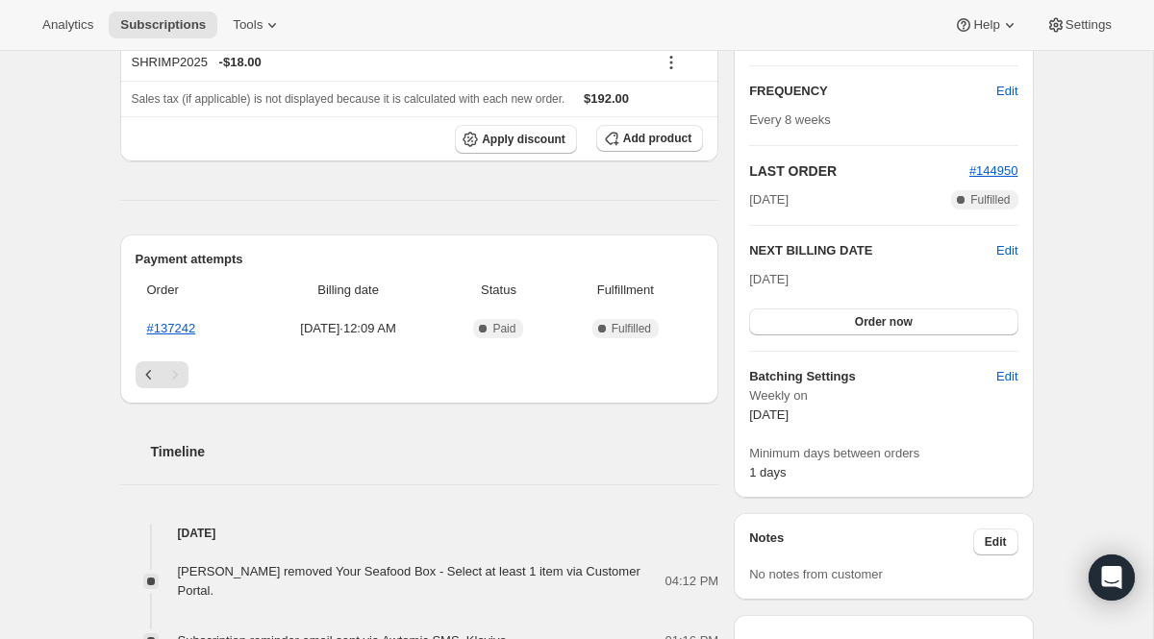
click at [147, 388] on div "Payment attempts Order Billing date Status Fulfillment #137242 Jan 31, 2025 · 1…" at bounding box center [419, 319] width 599 height 169
click at [146, 380] on icon "Previous" at bounding box center [148, 374] width 19 height 19
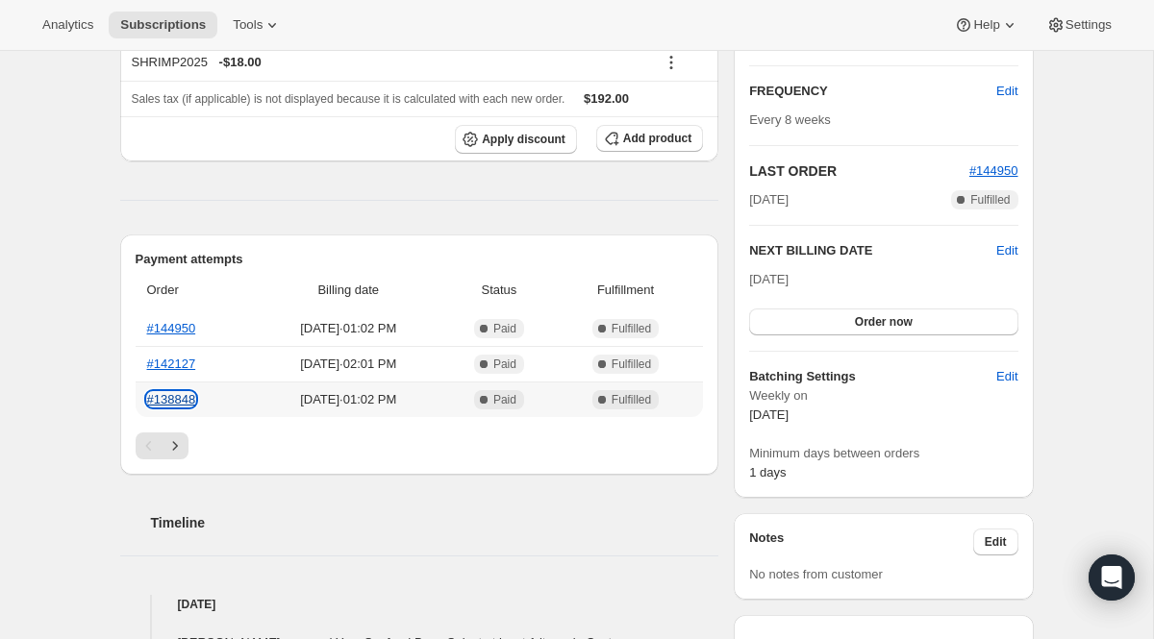
click at [180, 406] on link "#138848" at bounding box center [171, 399] width 49 height 14
click at [173, 369] on link "#142127" at bounding box center [171, 364] width 49 height 14
click at [184, 326] on link "#144950" at bounding box center [171, 328] width 49 height 14
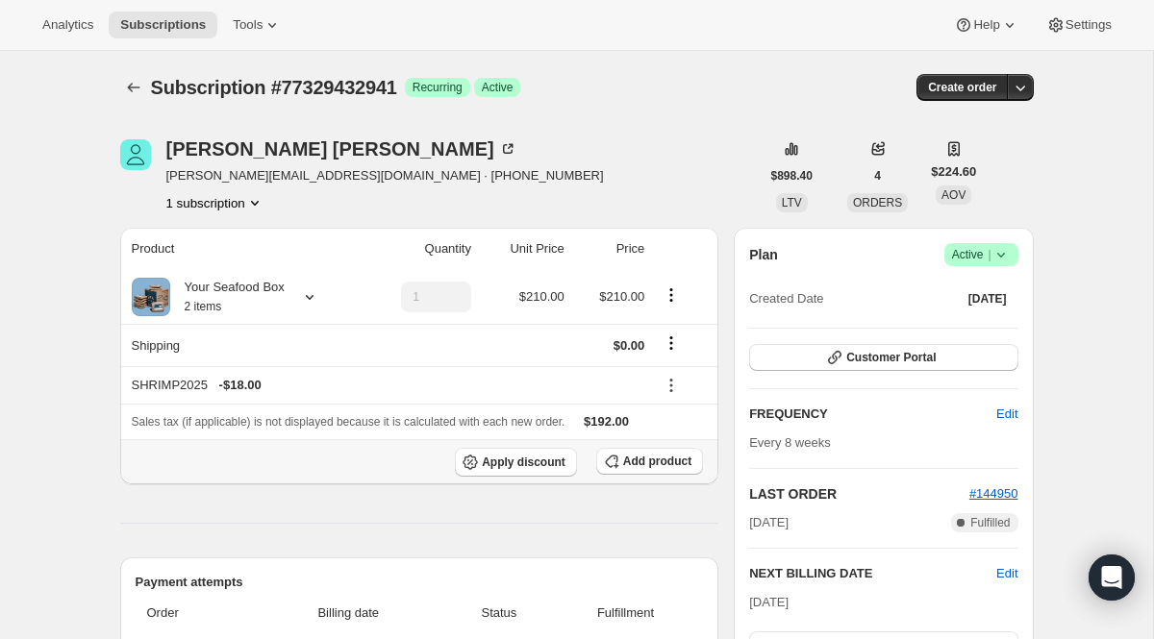
click at [647, 440] on th "Apply discount Add product" at bounding box center [419, 461] width 599 height 45
click at [639, 462] on span "Add product" at bounding box center [657, 461] width 68 height 15
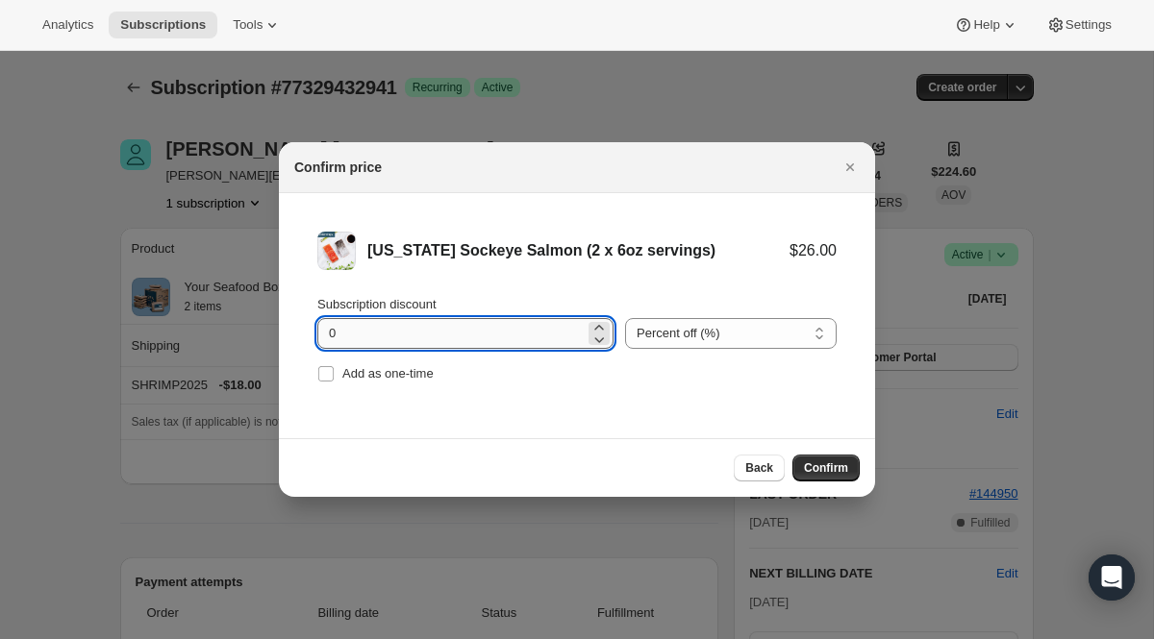
click at [436, 334] on input "0" at bounding box center [450, 333] width 267 height 31
type input "100"
click at [374, 385] on label "Add as one-time" at bounding box center [375, 373] width 116 height 27
click at [334, 382] on input "Add as one-time" at bounding box center [325, 373] width 15 height 15
checkbox input "true"
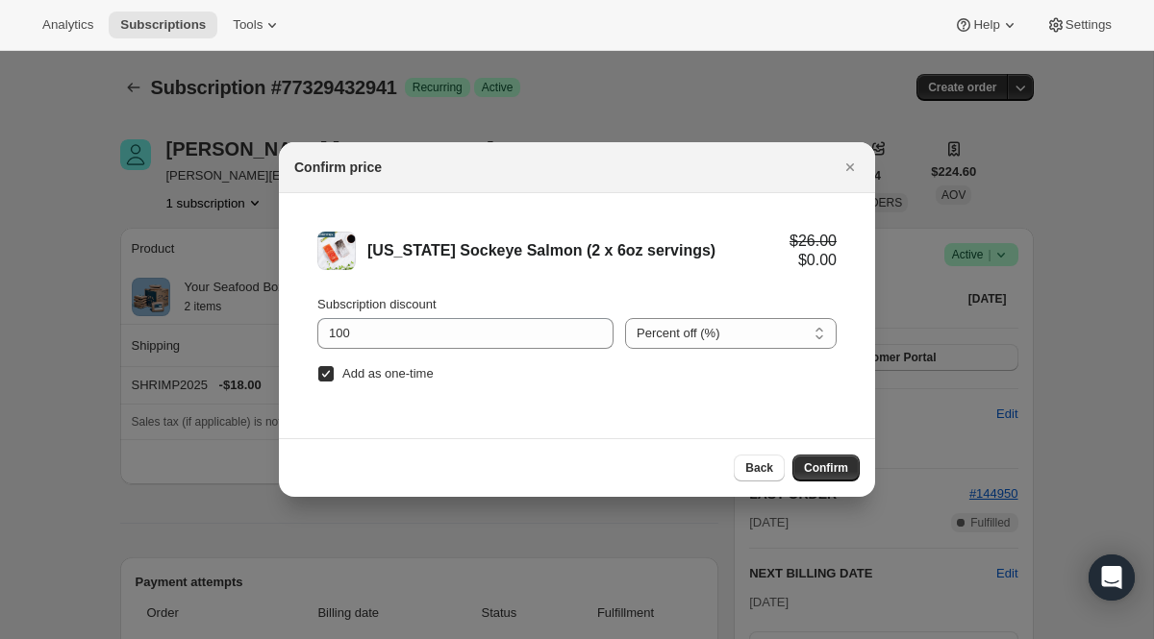
click at [835, 451] on div "Back Confirm" at bounding box center [577, 467] width 596 height 59
click at [830, 457] on button "Confirm" at bounding box center [825, 468] width 67 height 27
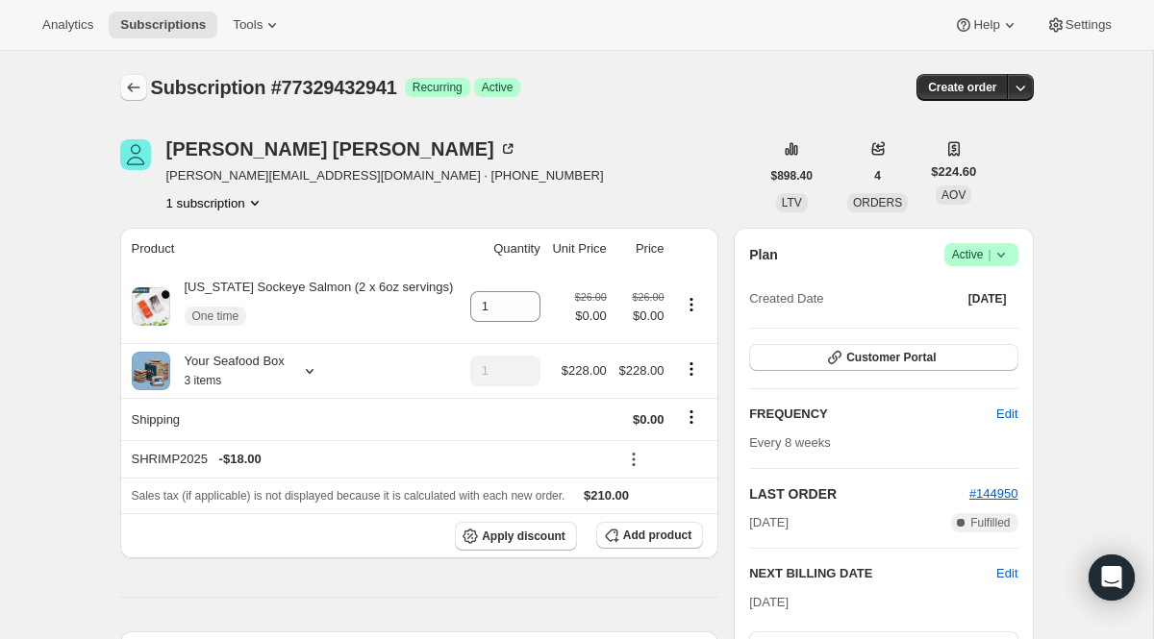
click at [132, 95] on icon "Subscriptions" at bounding box center [133, 87] width 19 height 19
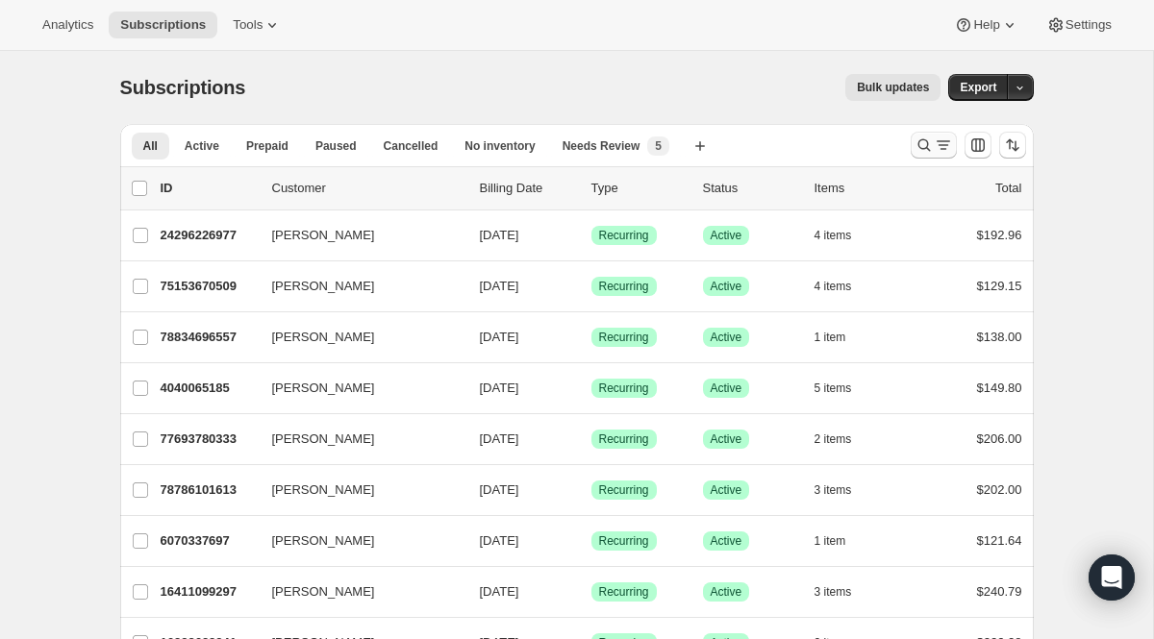
click at [939, 142] on icon "Search and filter results" at bounding box center [942, 145] width 19 height 19
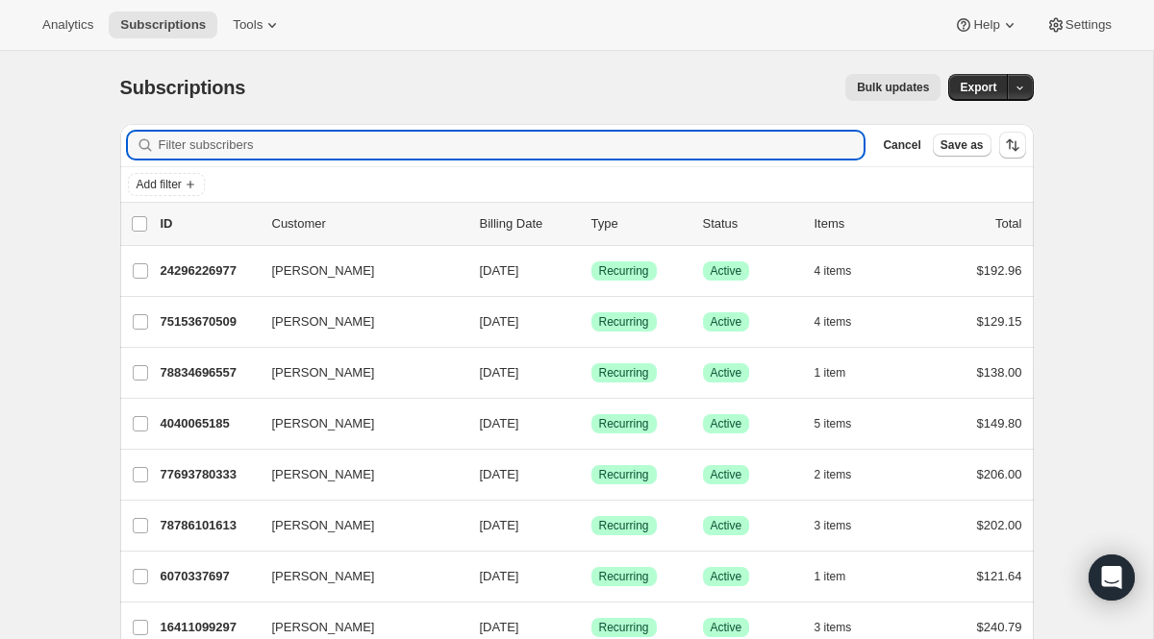
paste input "[PHONE_NUMBER]"
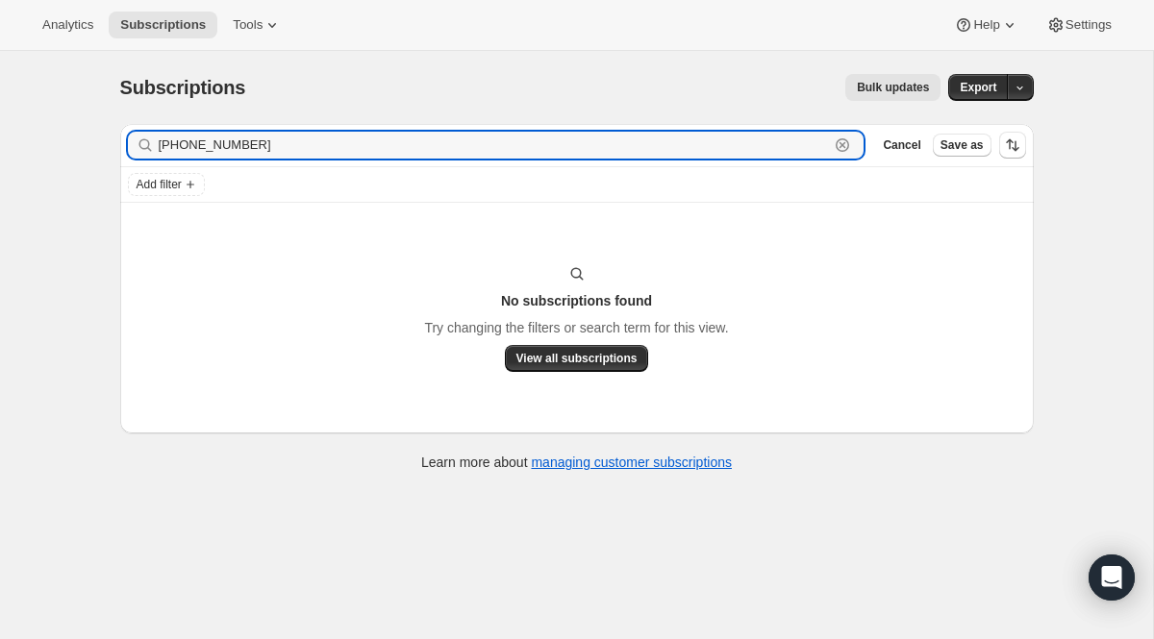
drag, startPoint x: 380, startPoint y: 153, endPoint x: 20, endPoint y: 104, distance: 362.9
click at [20, 104] on div "Subscriptions. This page is ready Subscriptions Bulk updates More actions Bulk …" at bounding box center [576, 370] width 1153 height 639
paste input "[PERSON_NAME][EMAIL_ADDRESS][DOMAIN_NAME]"
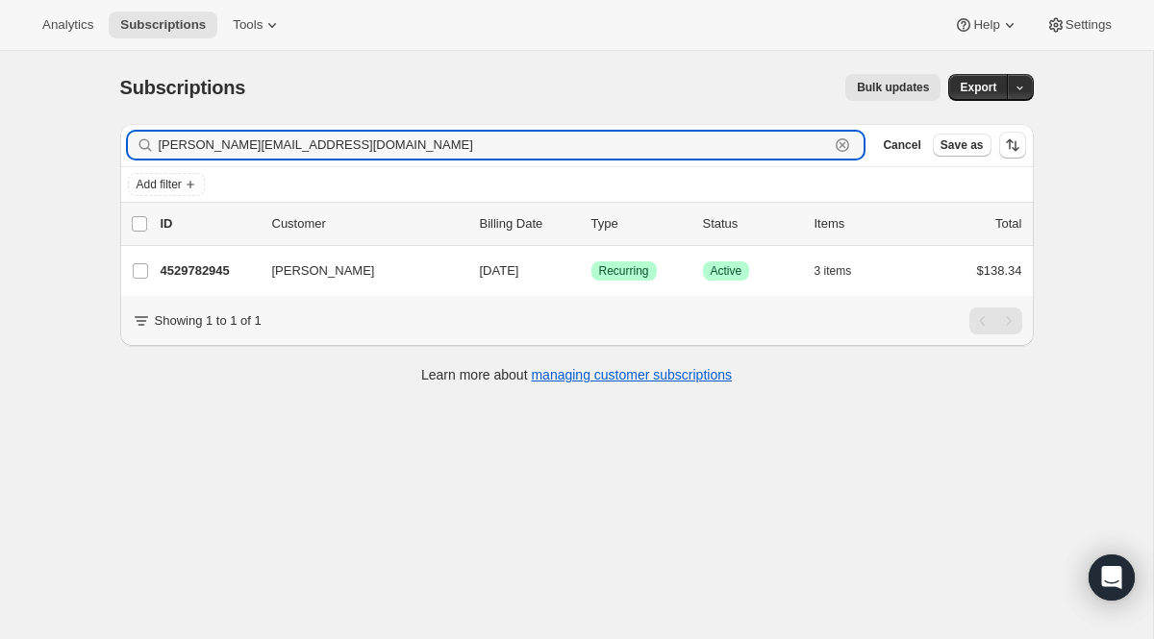
type input "[PERSON_NAME][EMAIL_ADDRESS][DOMAIN_NAME]"
click at [20, 104] on div "Subscriptions. This page is ready Subscriptions Bulk updates More actions Bulk …" at bounding box center [576, 370] width 1153 height 639
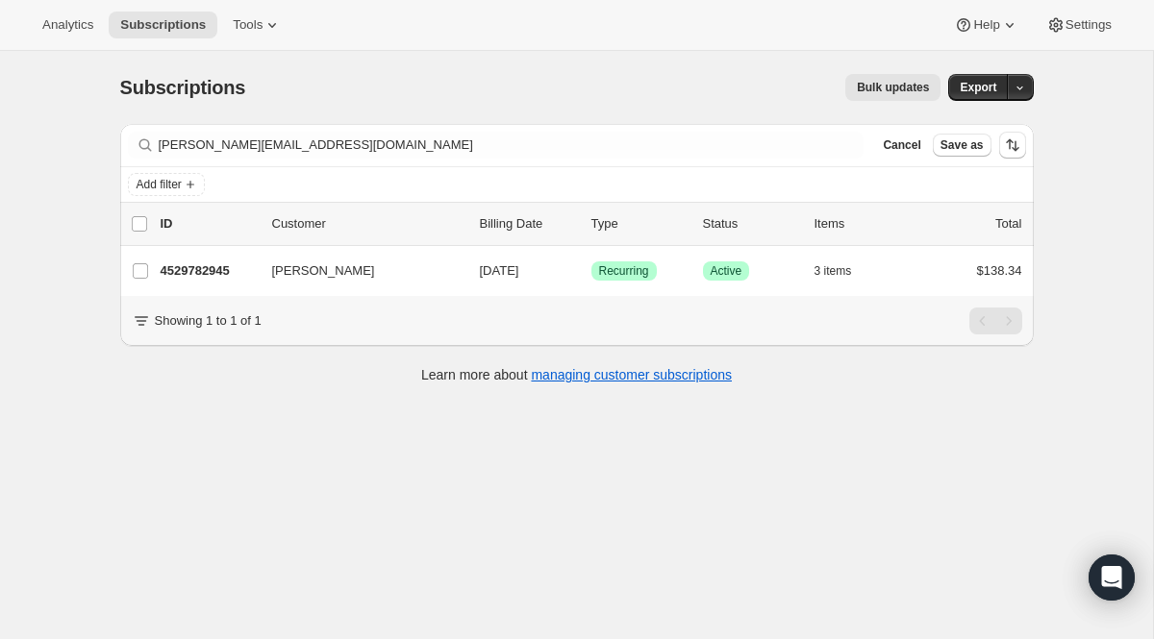
click at [765, 186] on div "Add filter" at bounding box center [577, 184] width 898 height 23
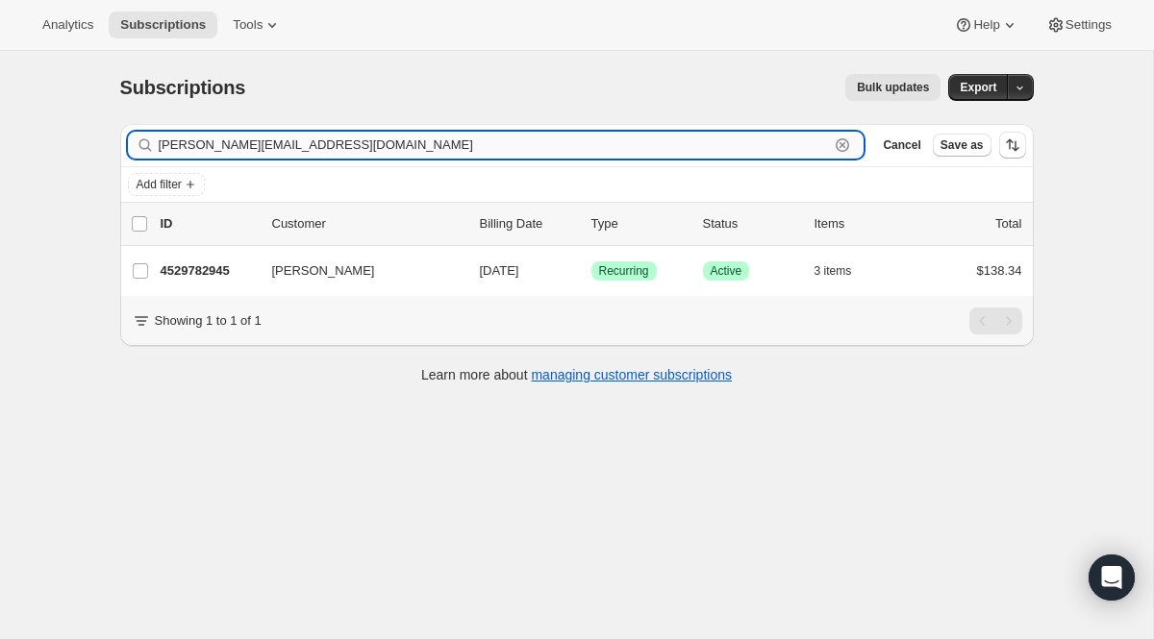
click at [759, 137] on input "[PERSON_NAME][EMAIL_ADDRESS][DOMAIN_NAME]" at bounding box center [494, 145] width 671 height 27
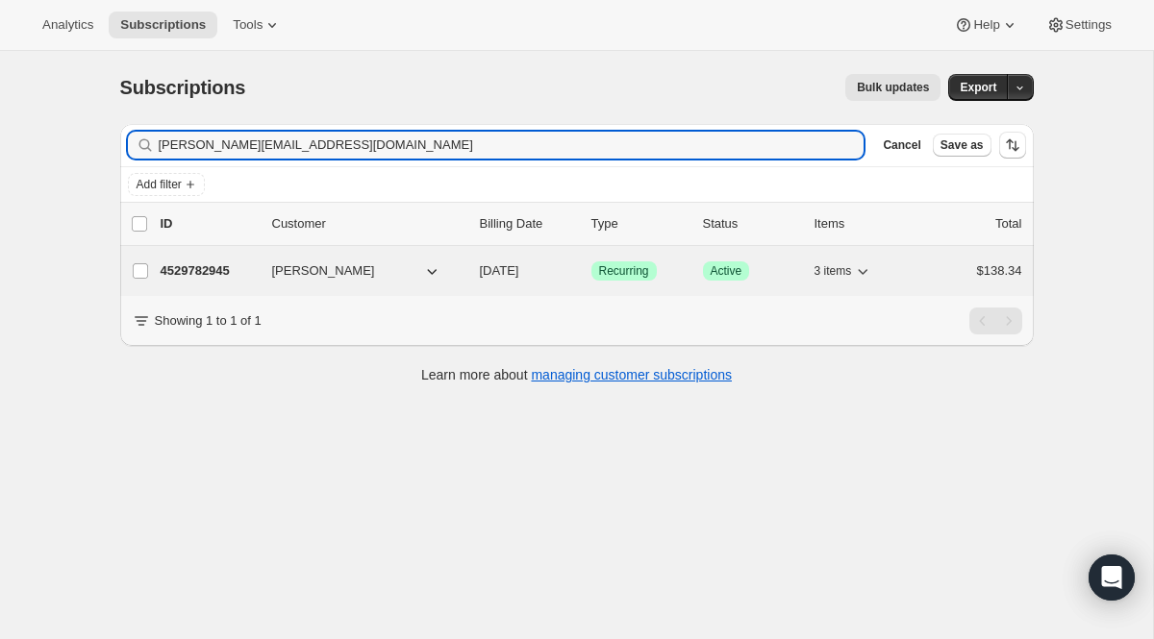
click at [640, 275] on span "Recurring" at bounding box center [624, 270] width 50 height 15
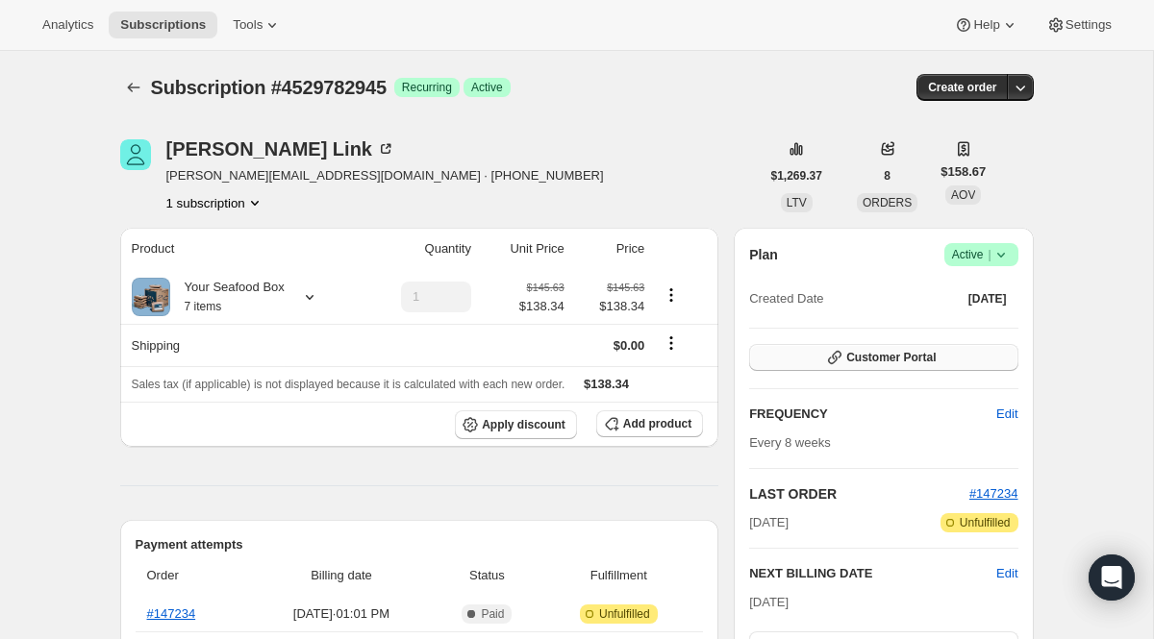
click at [841, 367] on button "Customer Portal" at bounding box center [883, 357] width 268 height 27
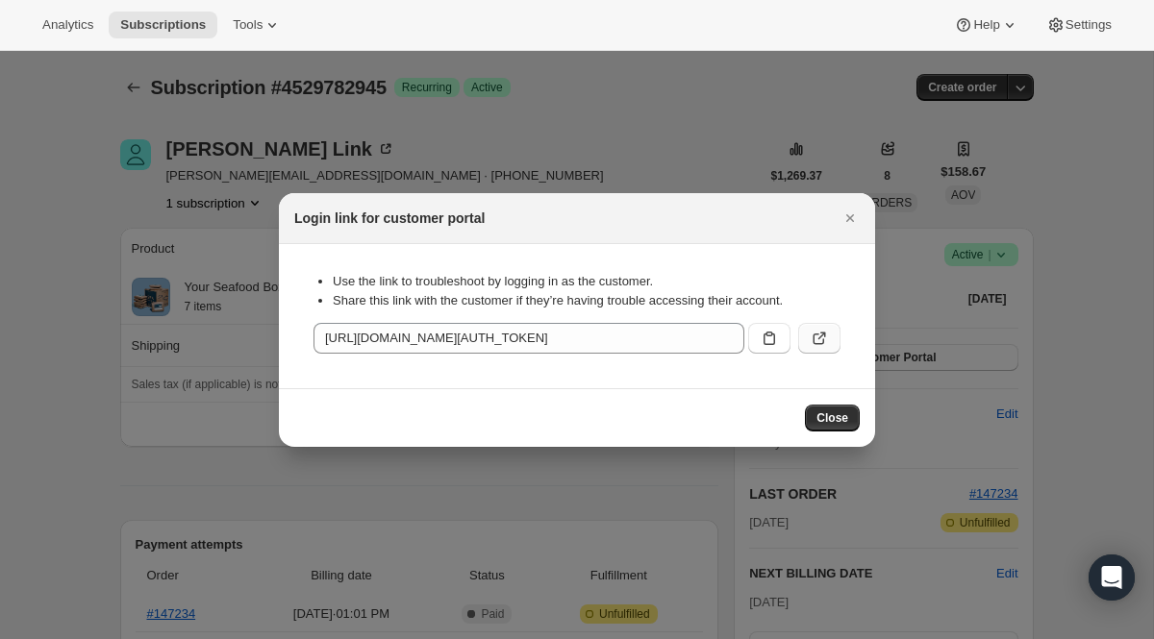
click at [830, 339] on button ":rco:" at bounding box center [819, 338] width 42 height 31
click at [852, 223] on icon "Close" at bounding box center [849, 218] width 19 height 19
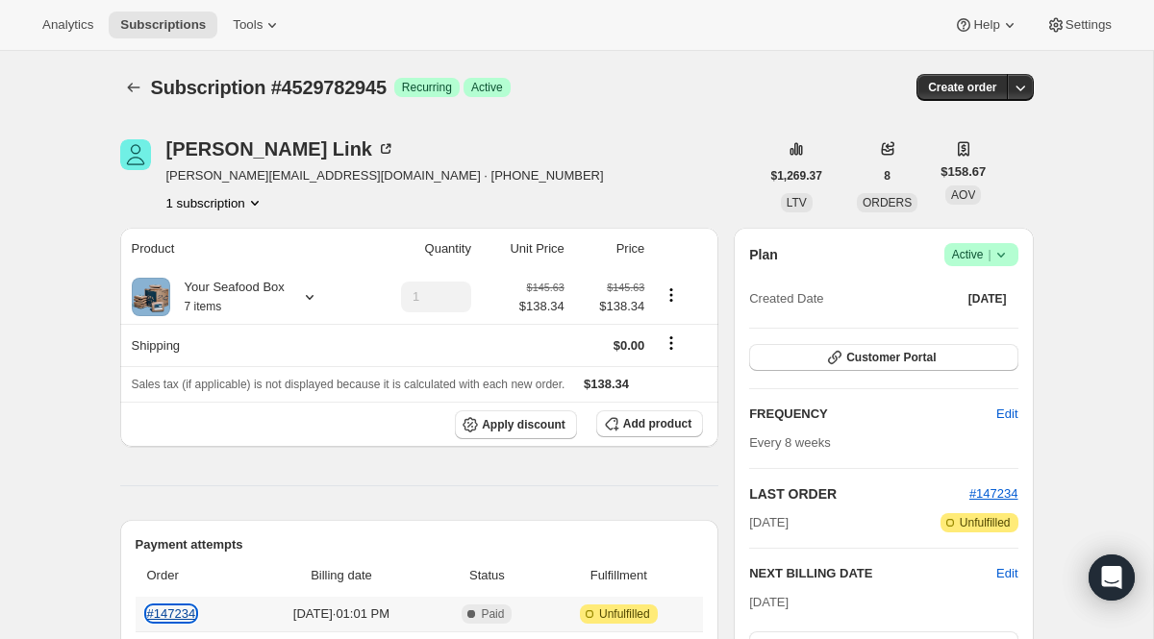
click at [189, 614] on link "#147234" at bounding box center [171, 614] width 49 height 14
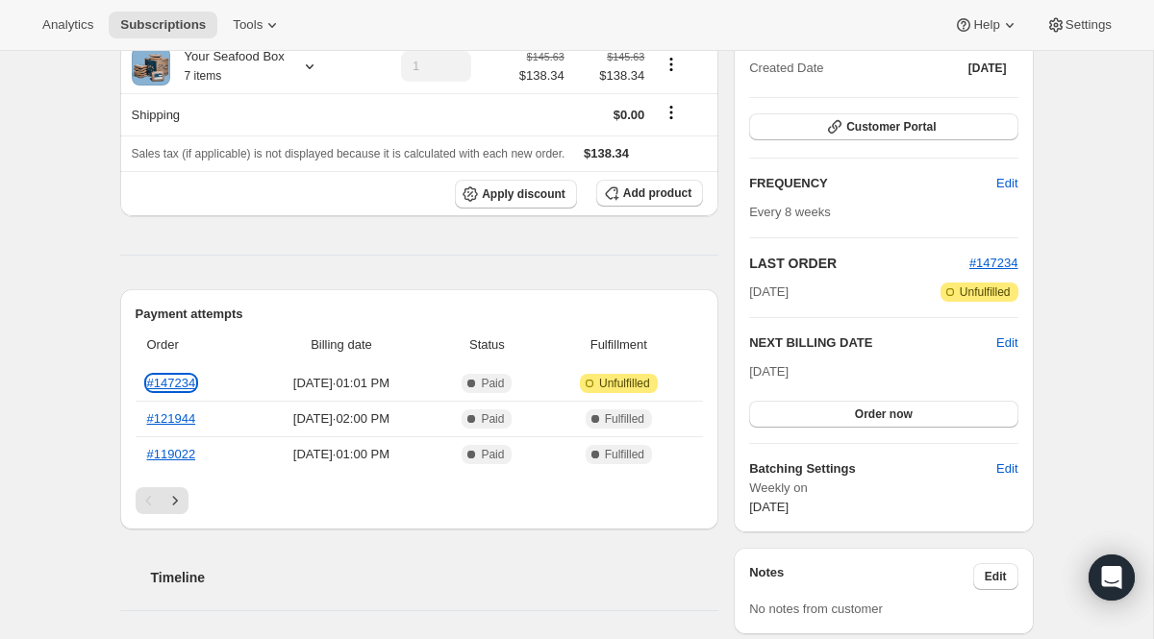
scroll to position [371, 0]
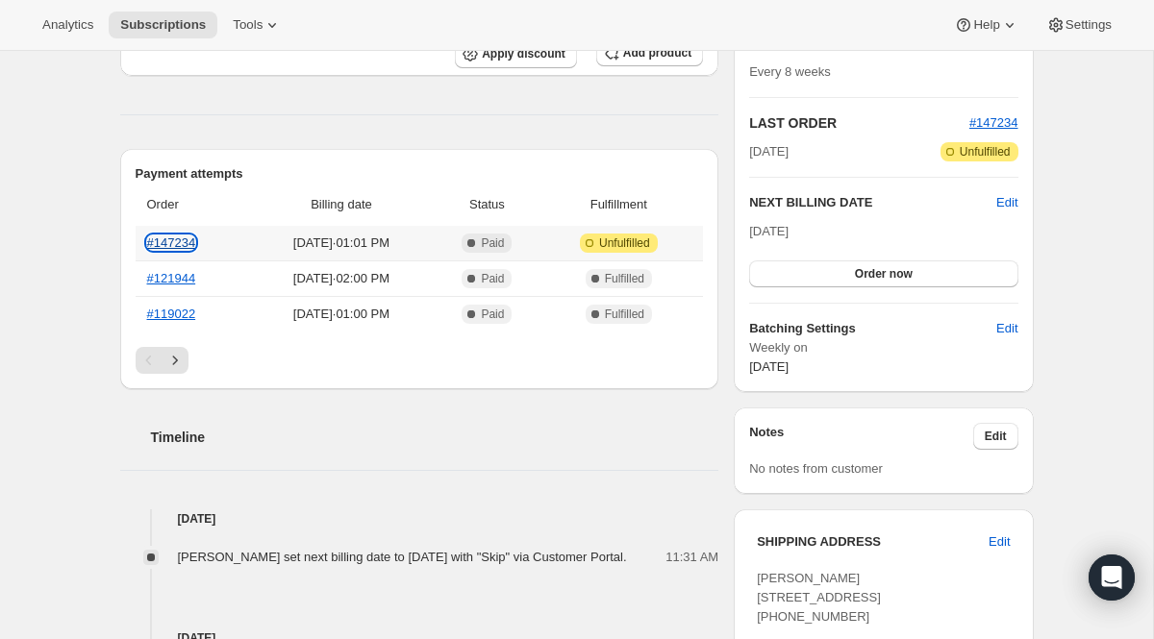
click at [186, 239] on link "#147234" at bounding box center [171, 243] width 49 height 14
